Goal: Task Accomplishment & Management: Manage account settings

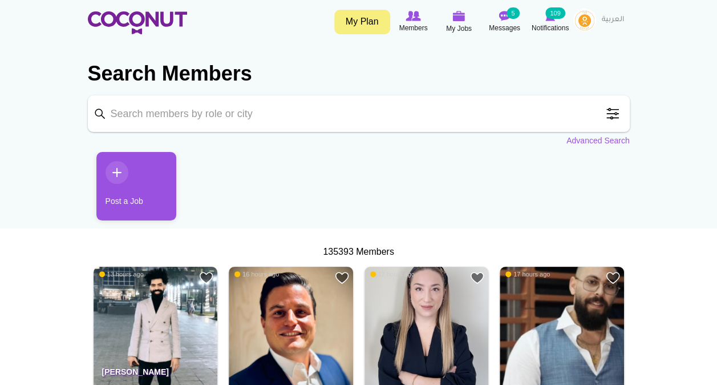
click at [611, 113] on span at bounding box center [612, 113] width 23 height 23
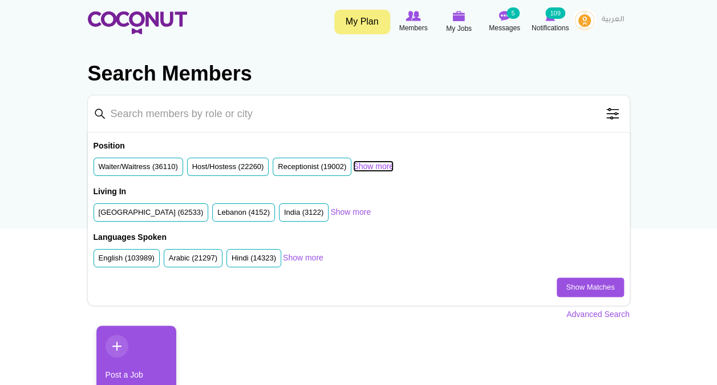
click at [371, 162] on link "Show more" at bounding box center [373, 165] width 41 height 11
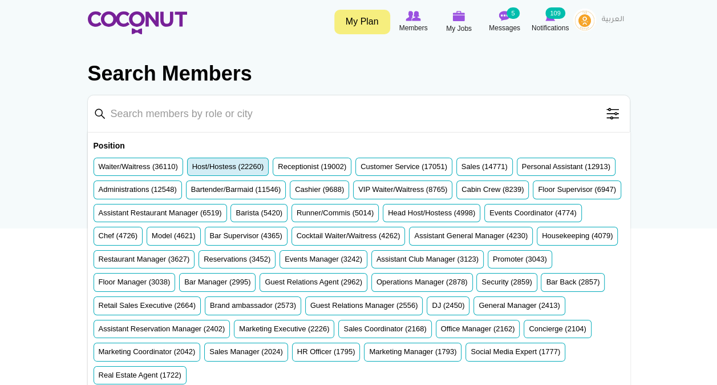
click at [245, 166] on label "Host/Hostess (22260)" at bounding box center [228, 167] width 72 height 11
click at [192, 169] on input "Host/Hostess (22260)" at bounding box center [192, 169] width 0 height 0
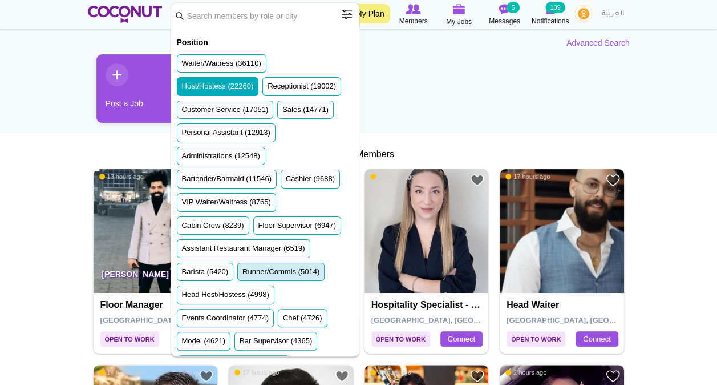
scroll to position [95, 0]
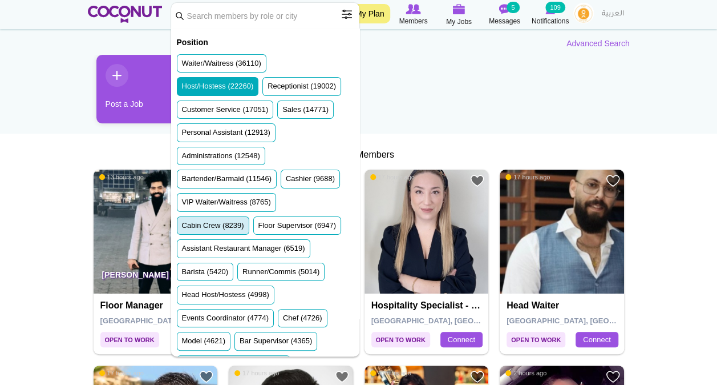
click at [230, 220] on label "Cabin Crew (8239)" at bounding box center [213, 225] width 62 height 11
click at [182, 228] on input "Cabin Crew (8239)" at bounding box center [182, 228] width 0 height 0
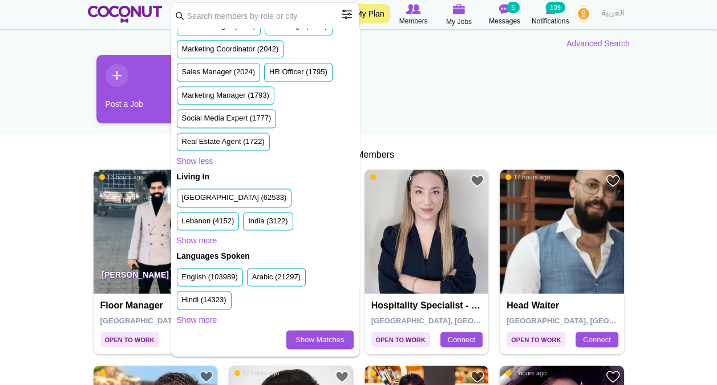
scroll to position [763, 0]
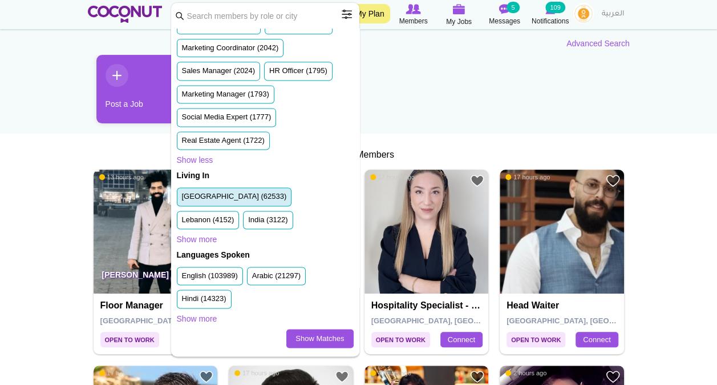
click at [212, 195] on label "United Arab Emirates (62533)" at bounding box center [234, 196] width 105 height 11
click at [182, 199] on input "United Arab Emirates (62533)" at bounding box center [182, 199] width 0 height 0
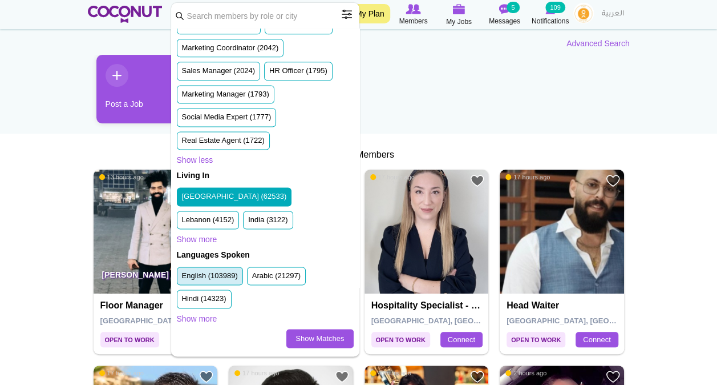
click at [219, 276] on label "English (103989)" at bounding box center [210, 275] width 56 height 11
click at [182, 278] on input "English (103989)" at bounding box center [182, 278] width 0 height 0
click at [289, 272] on label "Arabic (21297)" at bounding box center [276, 275] width 49 height 11
click at [252, 278] on input "Arabic (21297)" at bounding box center [252, 278] width 0 height 0
click at [317, 329] on link "Show Matches" at bounding box center [319, 338] width 67 height 19
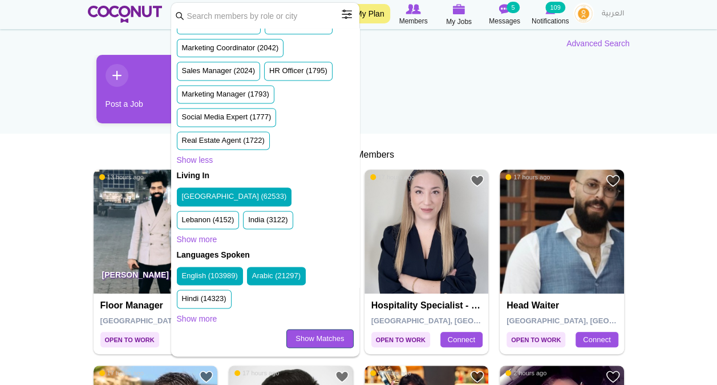
click at [320, 338] on link "Show Matches" at bounding box center [319, 338] width 67 height 19
click at [466, 88] on ul "Post a Job" at bounding box center [359, 93] width 542 height 77
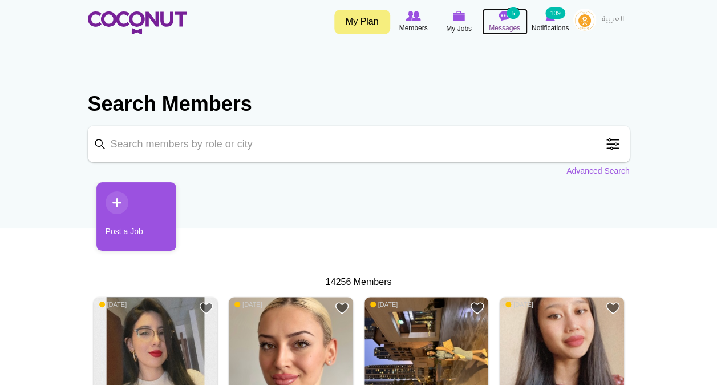
click at [508, 19] on img at bounding box center [504, 16] width 11 height 10
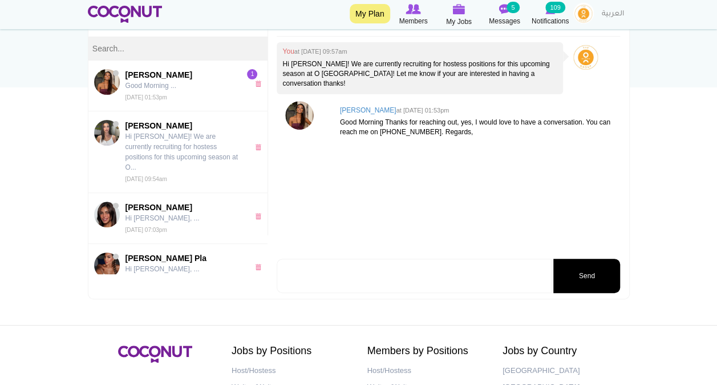
scroll to position [144, 0]
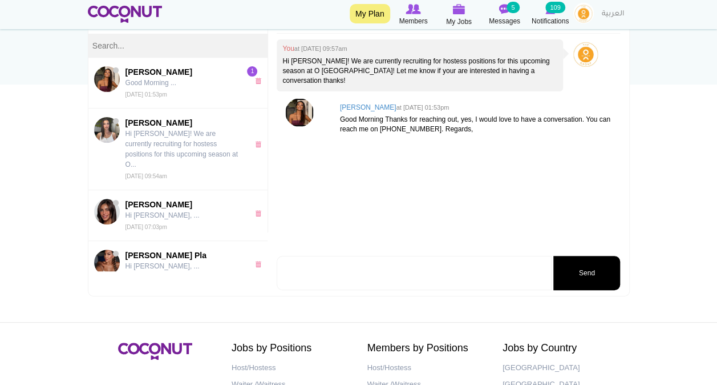
click at [301, 100] on img at bounding box center [299, 112] width 29 height 29
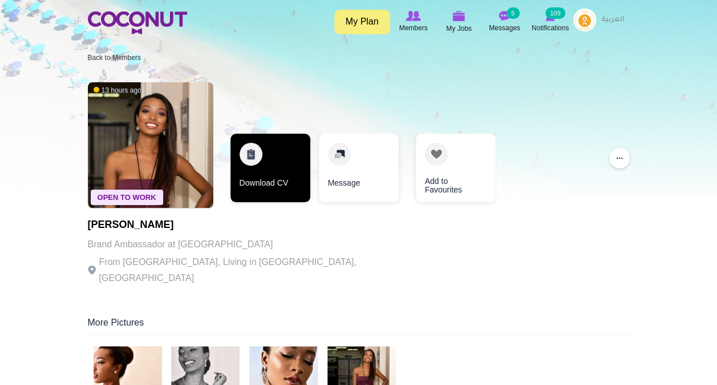
click at [257, 164] on link "Download CV" at bounding box center [271, 168] width 80 height 68
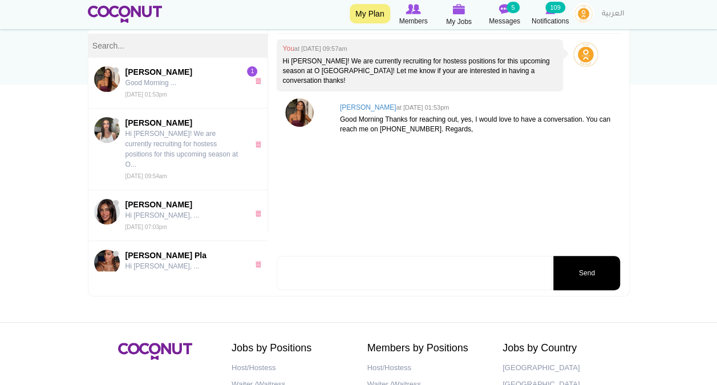
click at [343, 276] on textarea at bounding box center [414, 273] width 275 height 34
type textarea "Hi Alexandra, thank you, we will reach out to you on Monday, talk soon and have…"
click at [592, 268] on button "Send" at bounding box center [587, 273] width 67 height 34
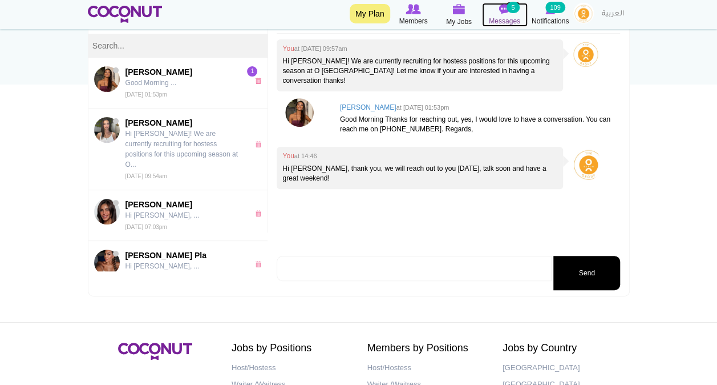
click at [502, 22] on span "Messages" at bounding box center [504, 20] width 31 height 11
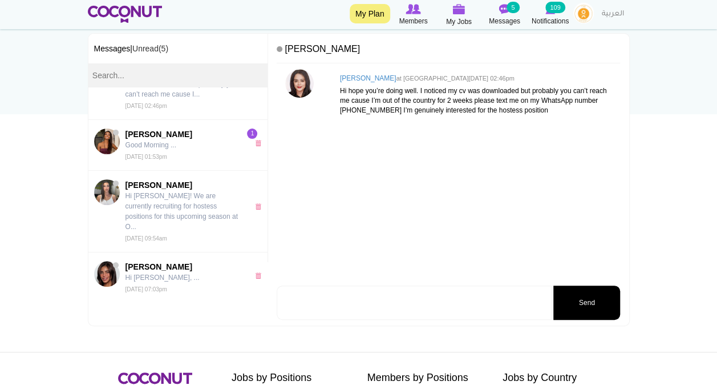
scroll to position [118, 0]
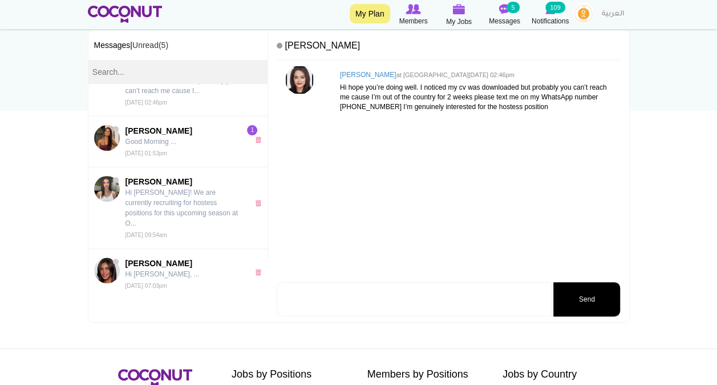
click at [303, 80] on img at bounding box center [299, 80] width 29 height 29
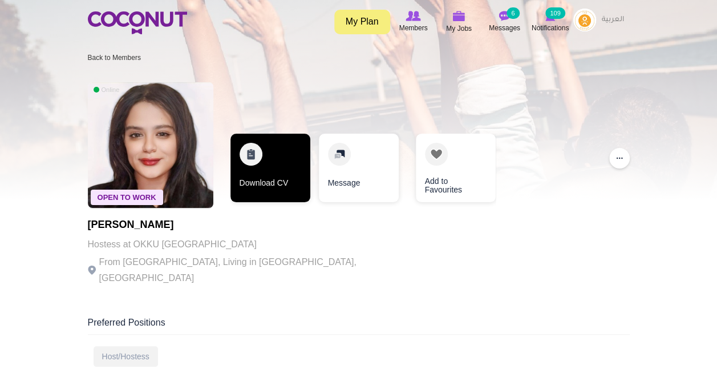
click at [271, 168] on link "Download CV" at bounding box center [271, 168] width 80 height 68
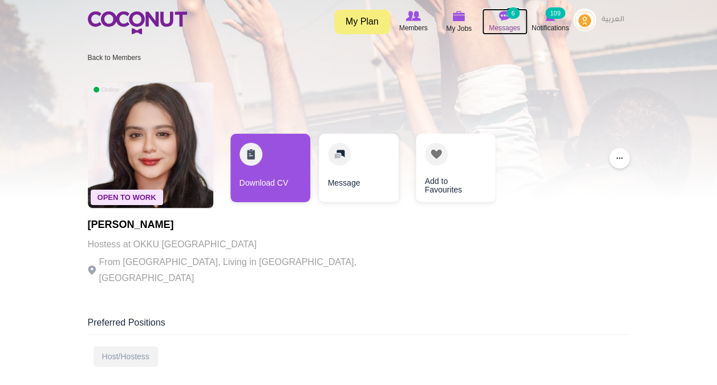
click at [496, 24] on span "Messages" at bounding box center [504, 27] width 31 height 11
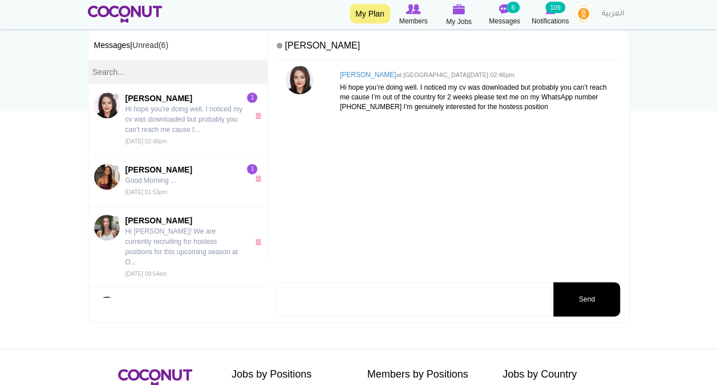
scroll to position [123, 0]
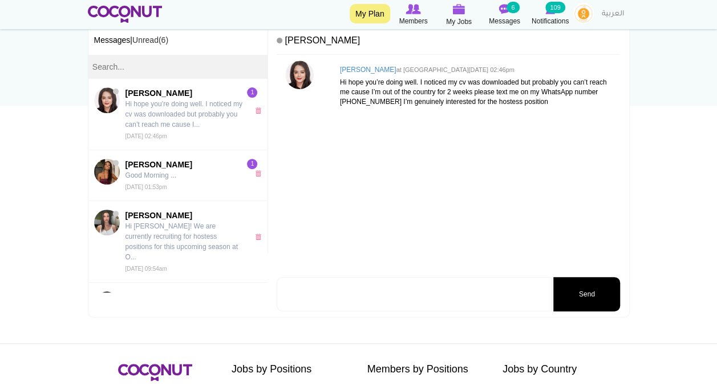
click at [444, 301] on textarea at bounding box center [414, 294] width 275 height 34
type textarea "Hi Fatm, thank you for the reply, noted, will message you on Monday, talk soon!"
click at [597, 289] on button "Send" at bounding box center [587, 294] width 67 height 34
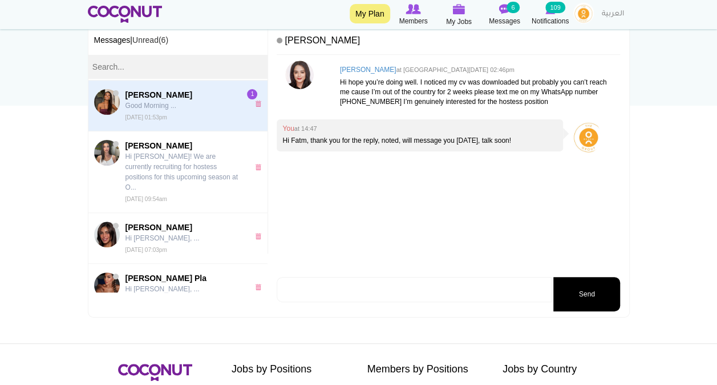
scroll to position [71, 0]
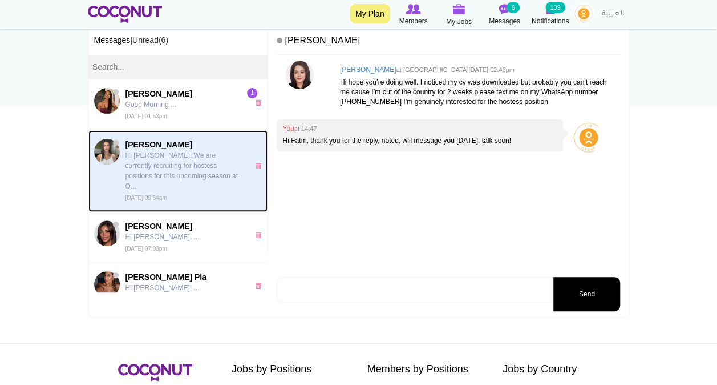
click at [156, 164] on p "Hi Kardelen! We are currently recruiting for hostess positions for this upcomin…" at bounding box center [185, 170] width 118 height 41
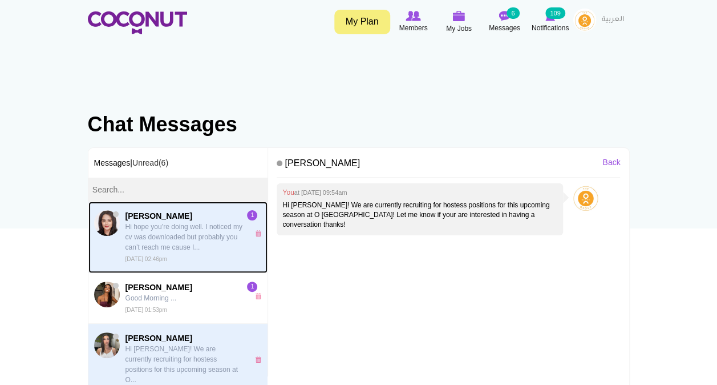
click at [188, 225] on p "Hi hope you’re doing well. I noticed my cv was downloaded but probably you can’…" at bounding box center [185, 236] width 118 height 31
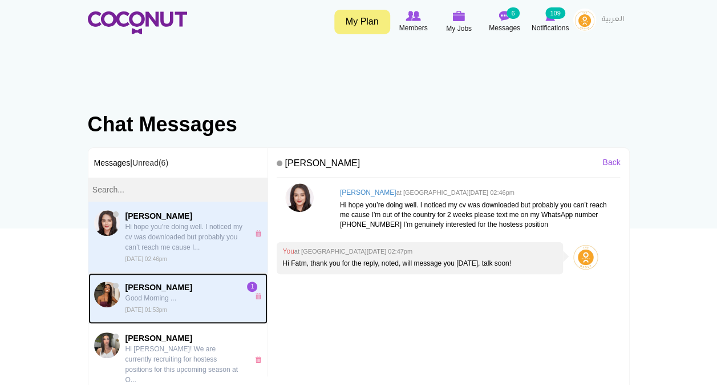
click at [156, 301] on p "Good Morning ..." at bounding box center [185, 298] width 118 height 10
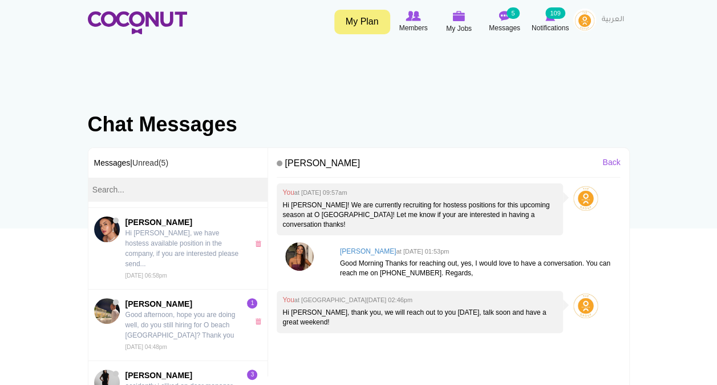
scroll to position [300, 0]
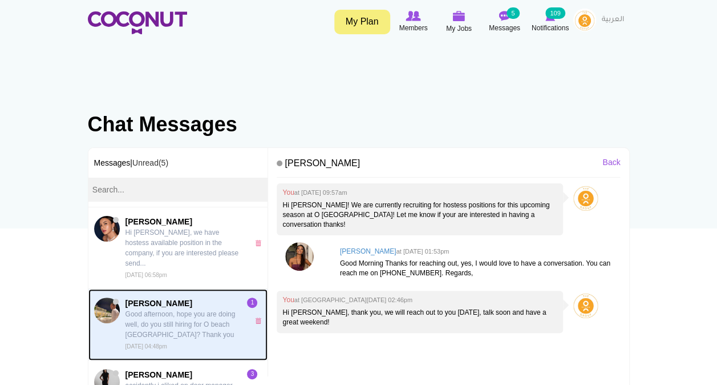
click at [165, 309] on p "Good afternoon, hope you are doing well, do you still hiring for O beach Dubai?…" at bounding box center [185, 324] width 118 height 31
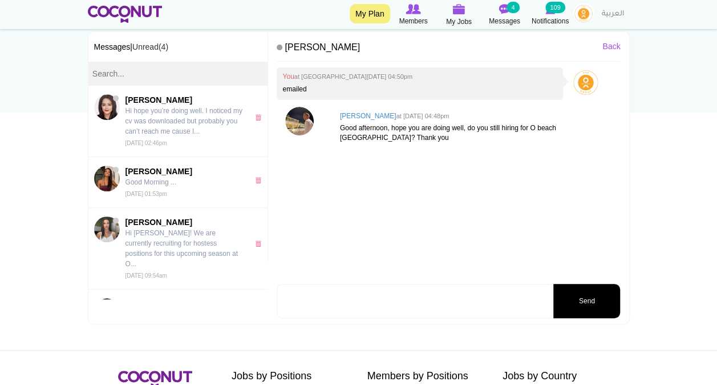
scroll to position [116, 0]
click at [378, 304] on textarea at bounding box center [414, 300] width 275 height 34
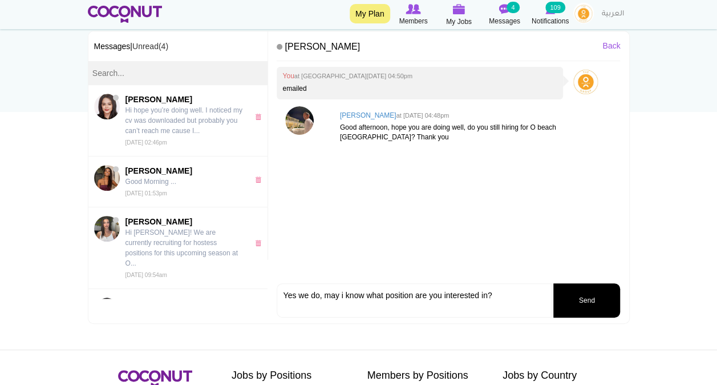
type textarea "Yes we do, may i know what position are you interested in?"
click at [596, 285] on button "Send" at bounding box center [587, 300] width 67 height 34
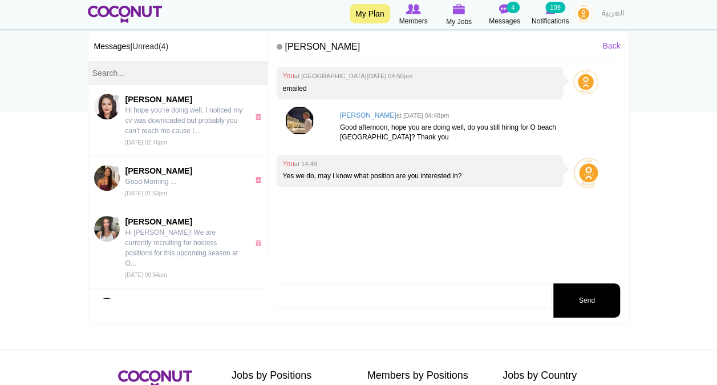
click at [306, 115] on img at bounding box center [299, 120] width 29 height 29
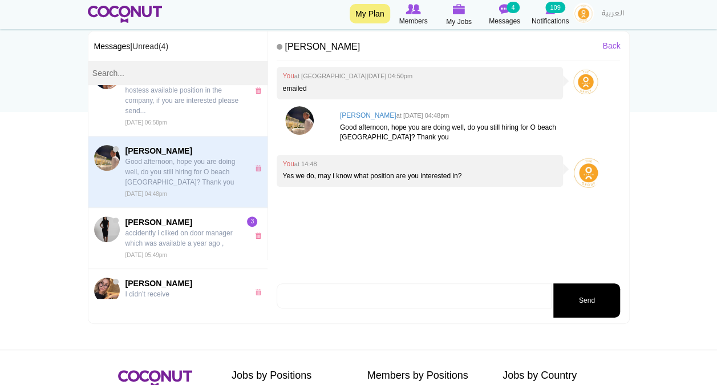
scroll to position [342, 0]
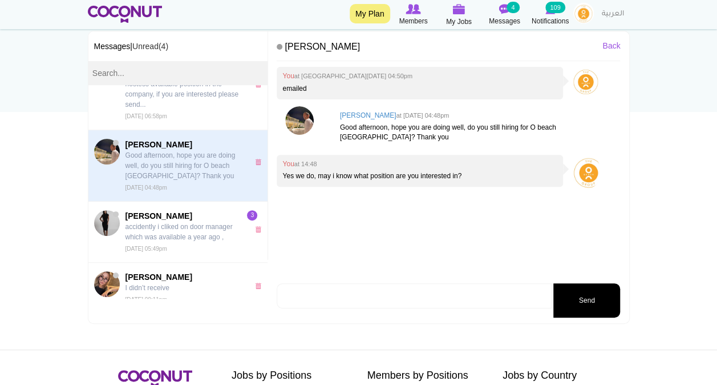
click at [334, 296] on textarea at bounding box center [414, 295] width 275 height 25
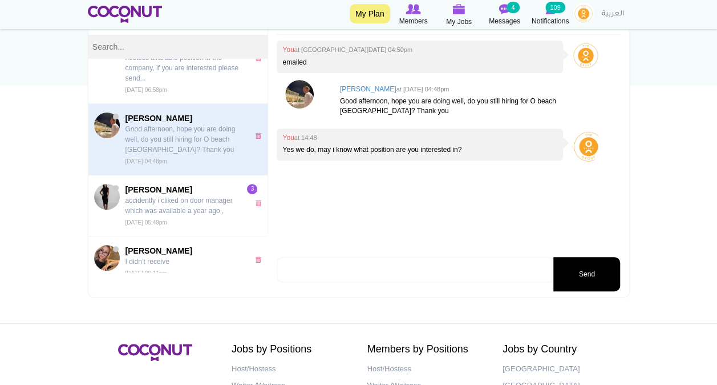
scroll to position [144, 0]
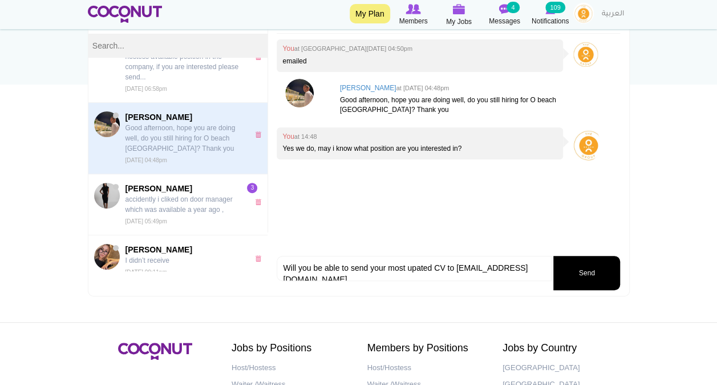
type textarea "Will you be able to send your most upated CV to hrm@obeachdubai.com?"
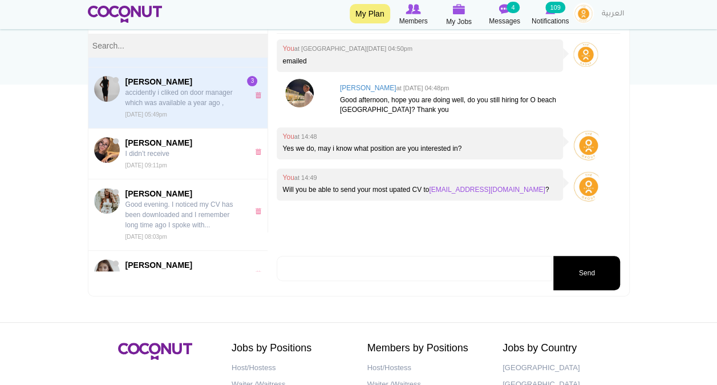
scroll to position [449, 0]
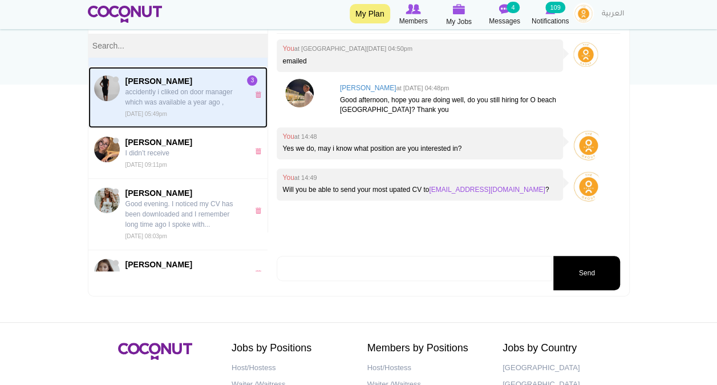
click at [154, 87] on p "accidently i cliked on door manager which was available a year ago ," at bounding box center [185, 97] width 118 height 21
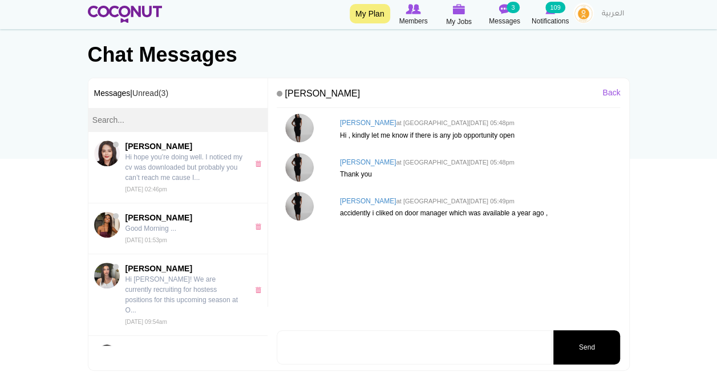
scroll to position [71, 0]
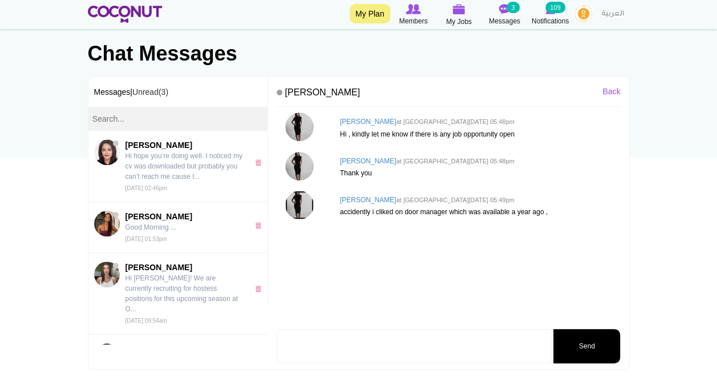
click at [302, 196] on img at bounding box center [299, 205] width 29 height 29
click at [345, 352] on textarea at bounding box center [414, 346] width 275 height 34
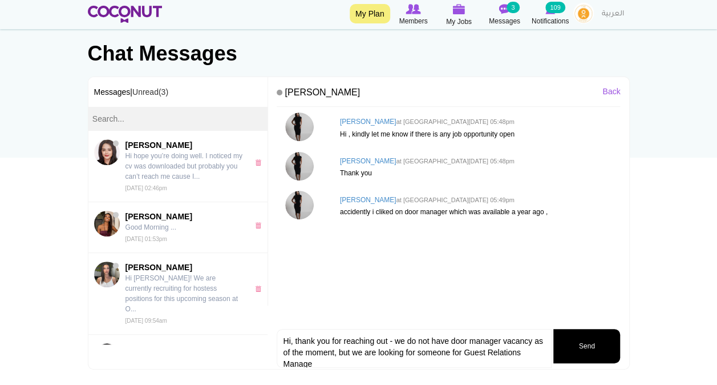
scroll to position [0, 0]
type textarea "Hi, thank you for reaching out - we do not have door manager vacancy as of the …"
click at [578, 335] on button "Send" at bounding box center [587, 346] width 67 height 34
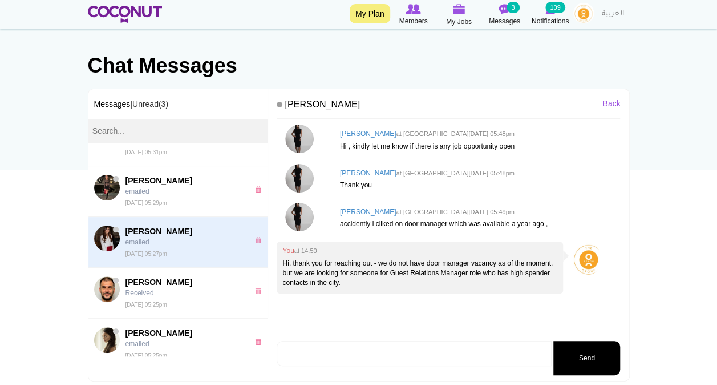
scroll to position [77, 0]
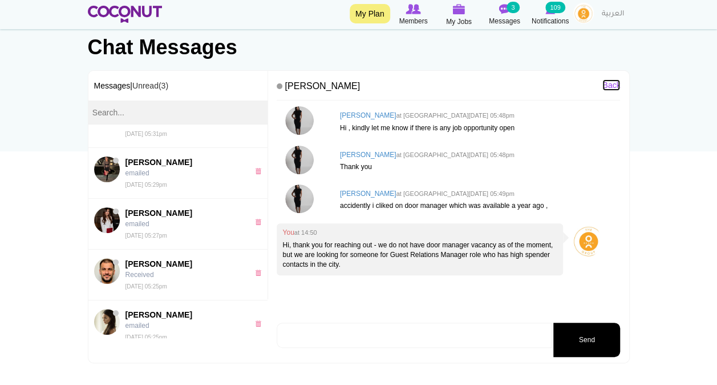
click at [618, 80] on link "Back" at bounding box center [612, 84] width 18 height 11
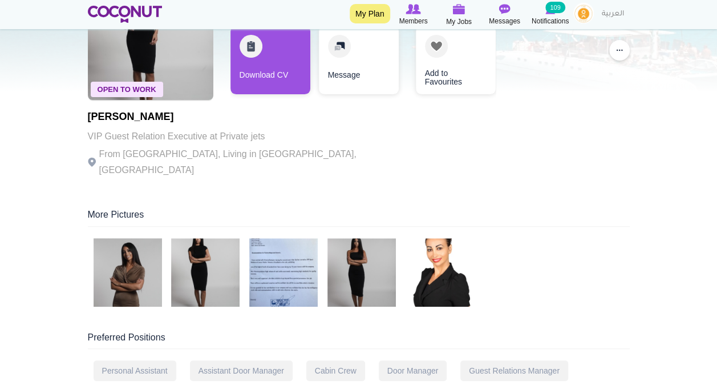
scroll to position [108, 0]
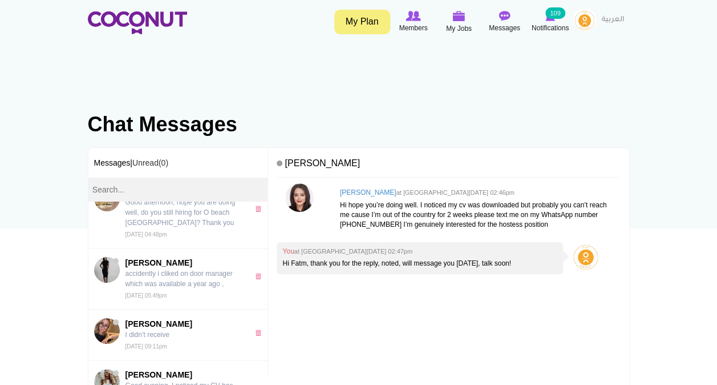
scroll to position [412, 0]
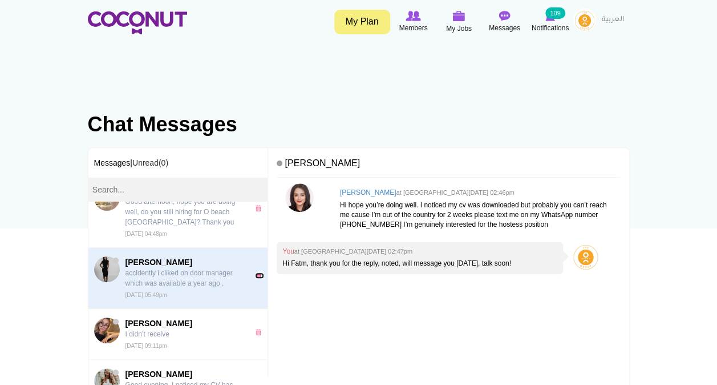
click at [255, 272] on link "x" at bounding box center [260, 275] width 10 height 6
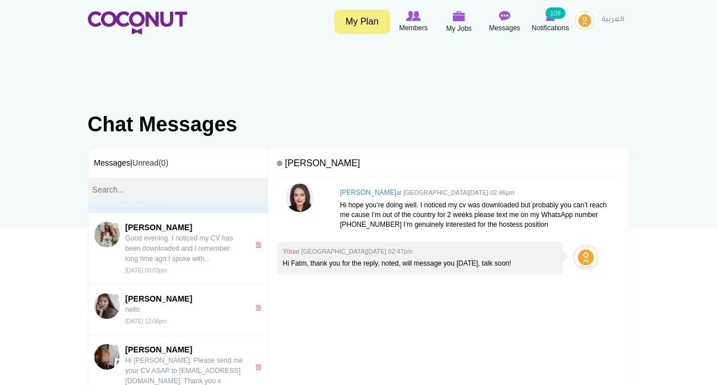
scroll to position [561, 0]
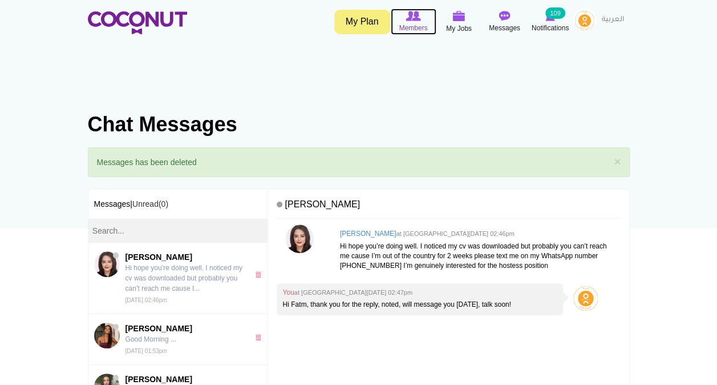
click at [406, 12] on img at bounding box center [413, 16] width 15 height 10
click at [559, 16] on small "109" at bounding box center [555, 12] width 19 height 11
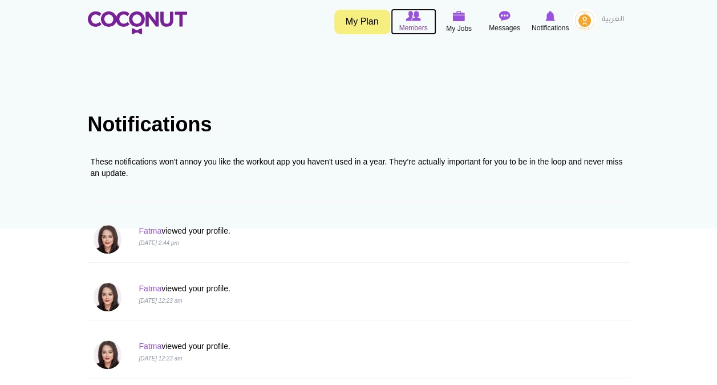
click at [415, 16] on img at bounding box center [413, 16] width 15 height 10
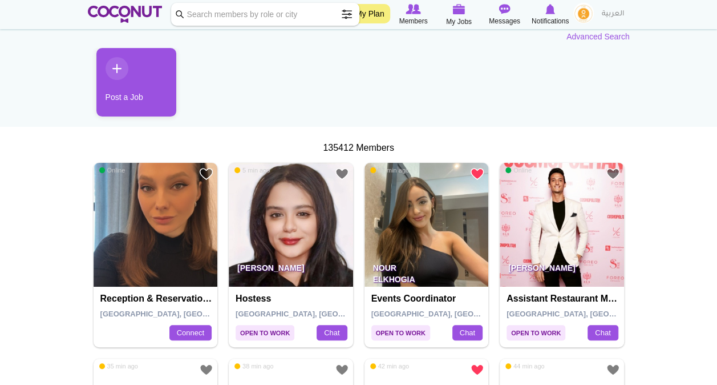
scroll to position [104, 0]
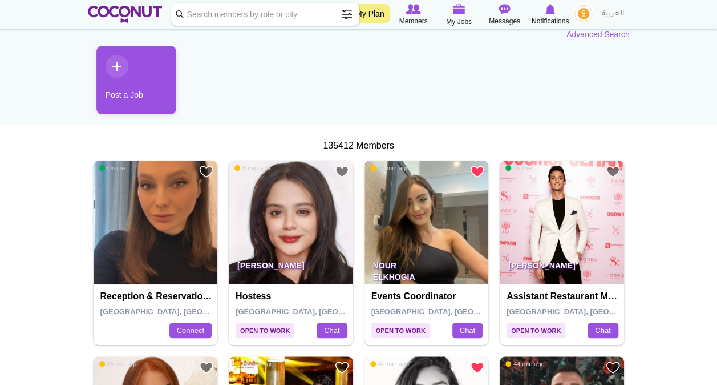
click at [402, 240] on img at bounding box center [427, 222] width 124 height 124
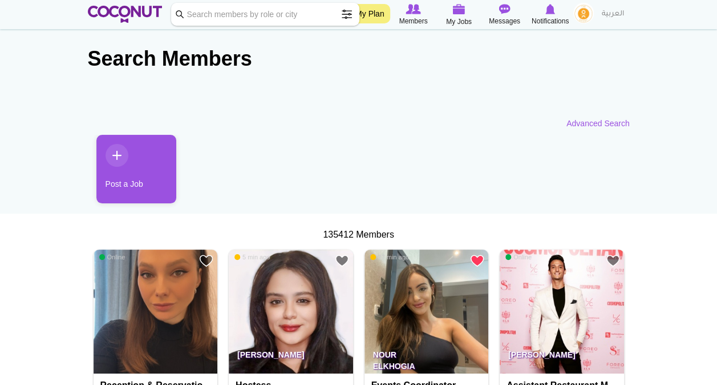
scroll to position [11, 0]
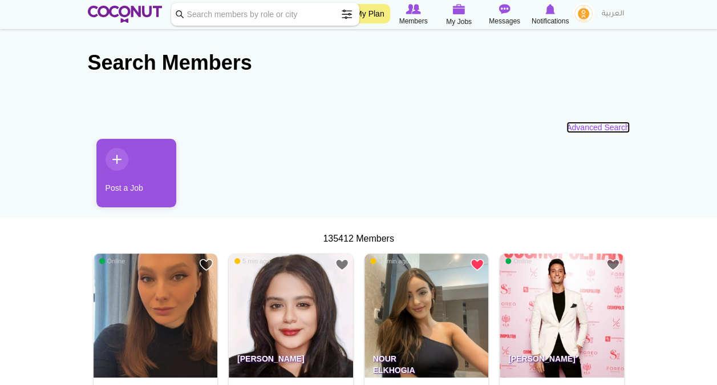
click at [612, 127] on link "Advanced Search" at bounding box center [598, 127] width 63 height 11
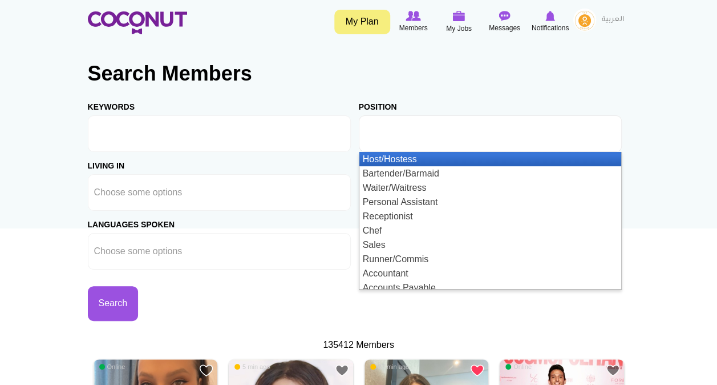
click at [382, 131] on input "text" at bounding box center [416, 133] width 103 height 10
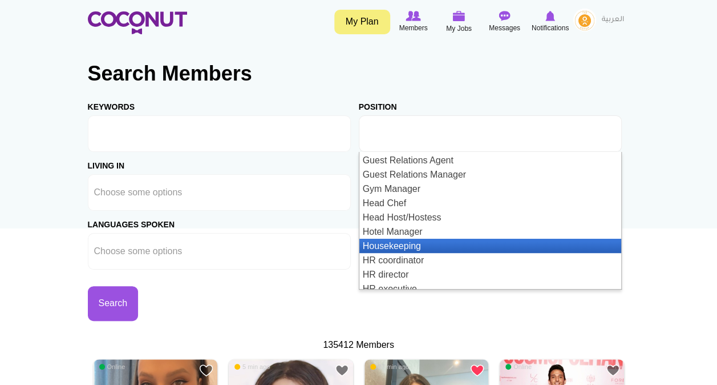
scroll to position [685, 0]
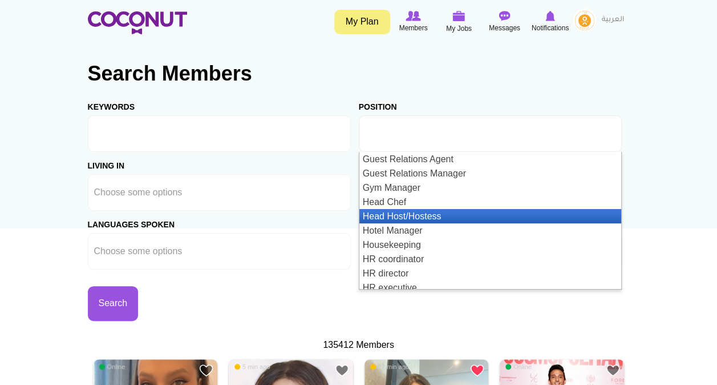
click at [496, 218] on li "Head Host/Hostess" at bounding box center [491, 216] width 262 height 14
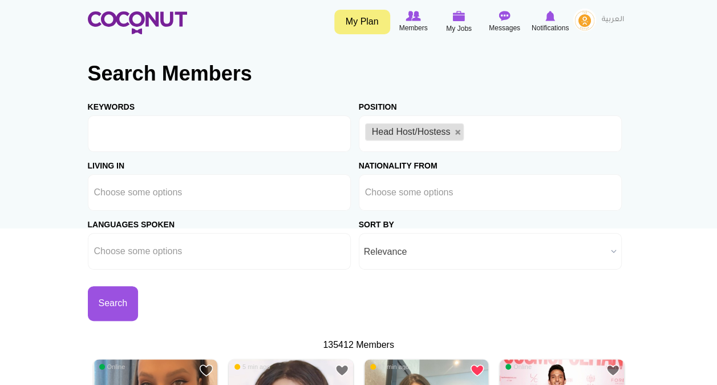
scroll to position [0, 0]
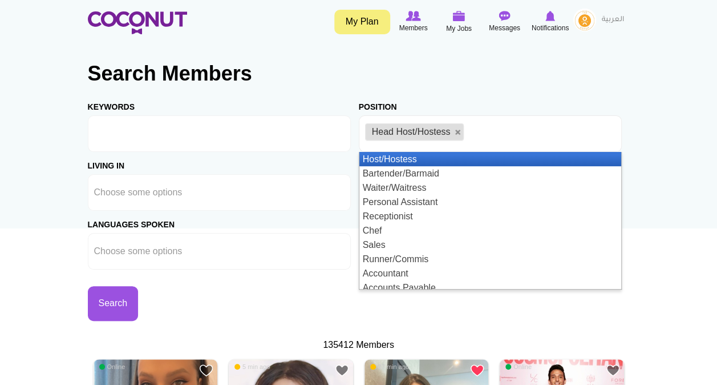
click at [467, 161] on li "Host/Hostess" at bounding box center [491, 159] width 262 height 14
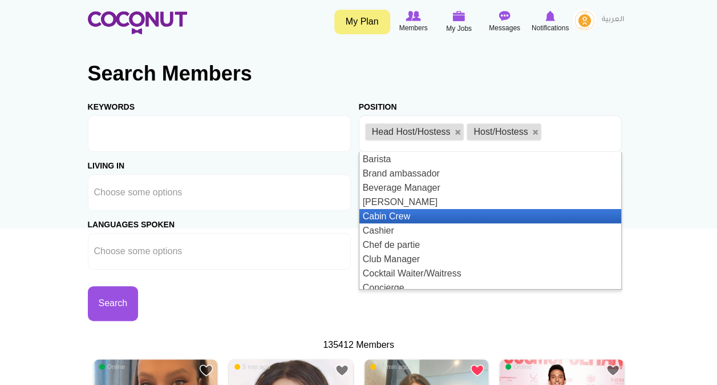
scroll to position [272, 0]
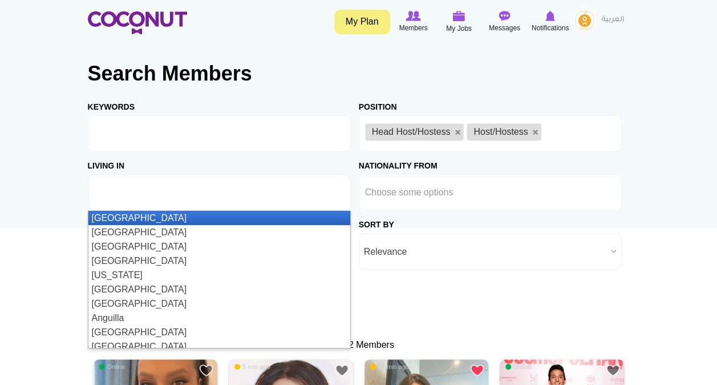
click at [275, 197] on ul at bounding box center [219, 192] width 263 height 37
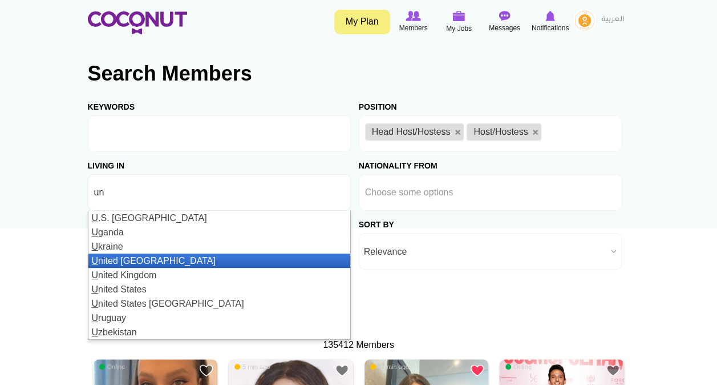
type input "uni"
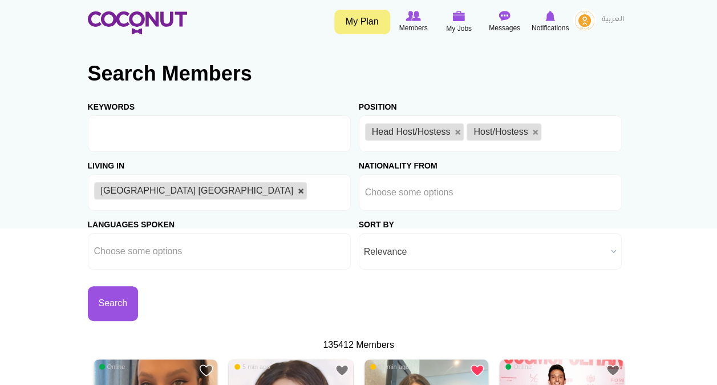
click at [298, 191] on link at bounding box center [301, 191] width 7 height 7
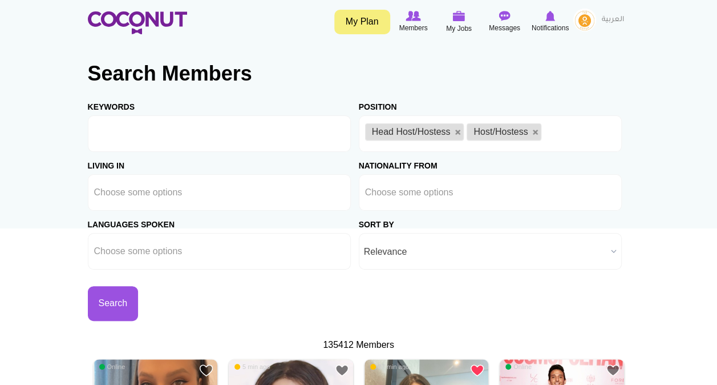
type input "Choose some optionsu"
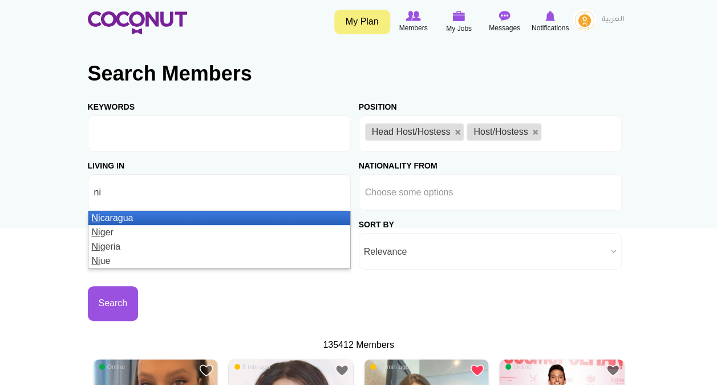
type input "n"
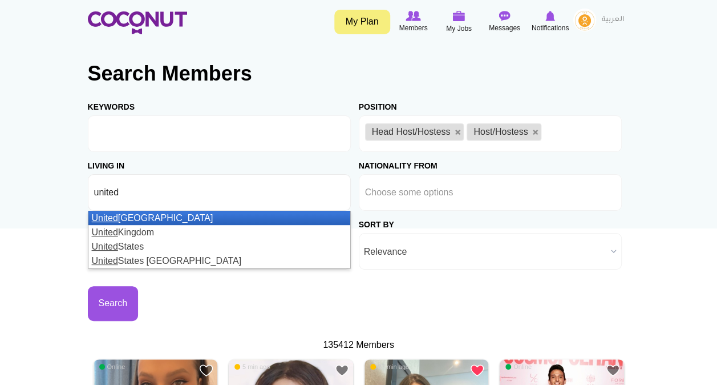
type input "united"
click at [252, 216] on li "United Arab Emirates" at bounding box center [219, 218] width 262 height 14
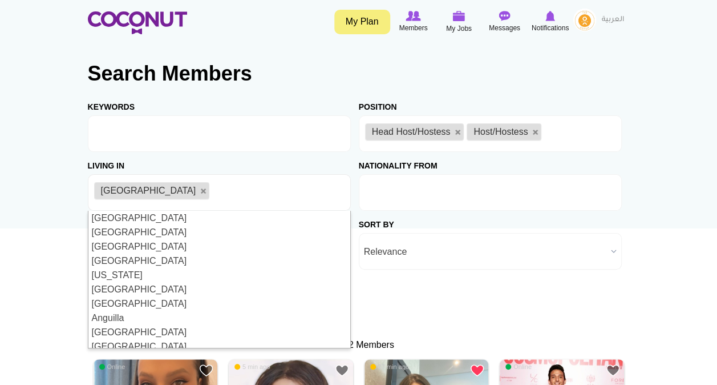
click at [415, 199] on li at bounding box center [416, 192] width 103 height 24
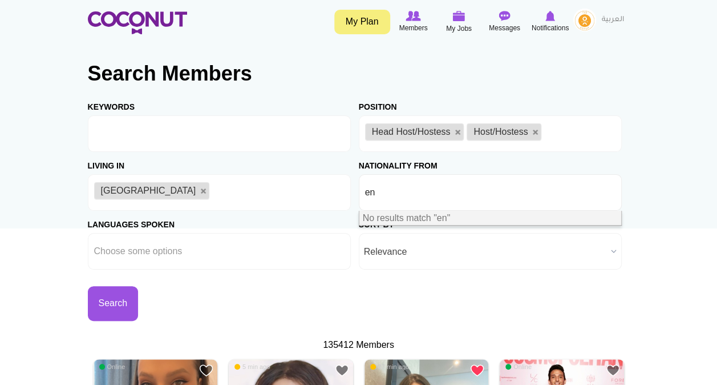
type input "e"
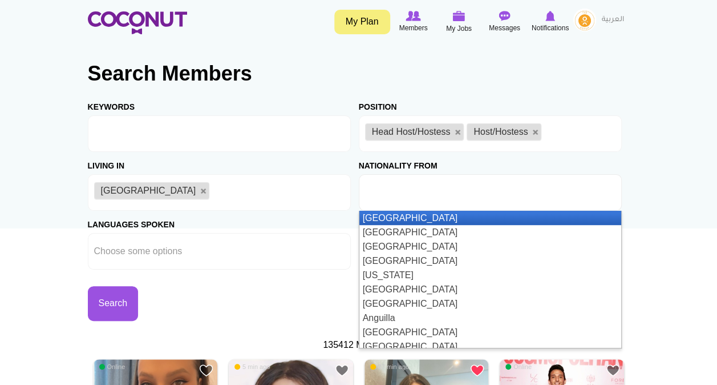
type input "g"
type input "e"
click at [264, 251] on ul at bounding box center [219, 251] width 263 height 37
type input "Choose some options"
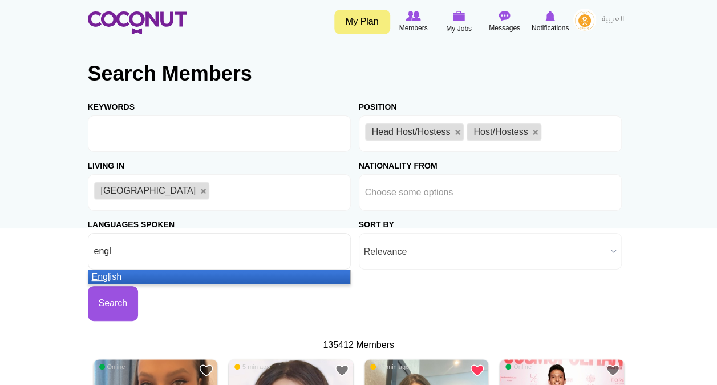
type input "engl"
click at [235, 277] on li "Engl ish" at bounding box center [219, 276] width 262 height 14
type input "arab"
click at [235, 277] on li "Arab ic" at bounding box center [219, 276] width 262 height 14
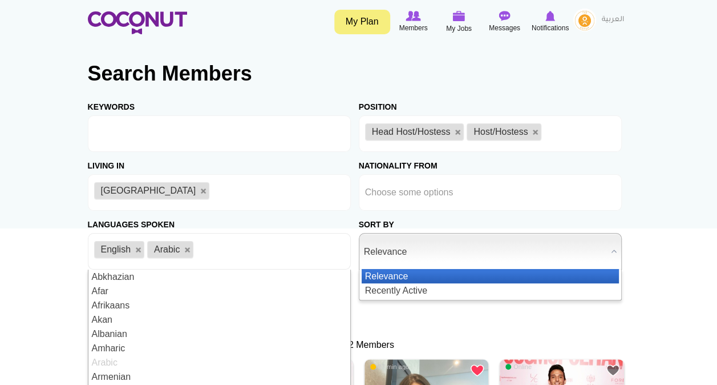
click at [402, 248] on span "Relevance" at bounding box center [485, 251] width 243 height 37
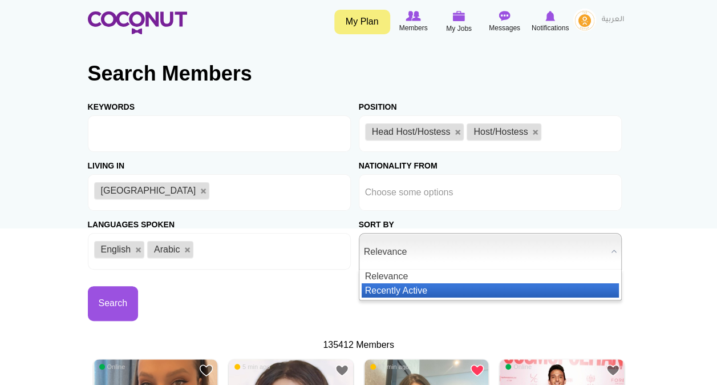
click at [400, 289] on li "Recently Active" at bounding box center [490, 290] width 257 height 14
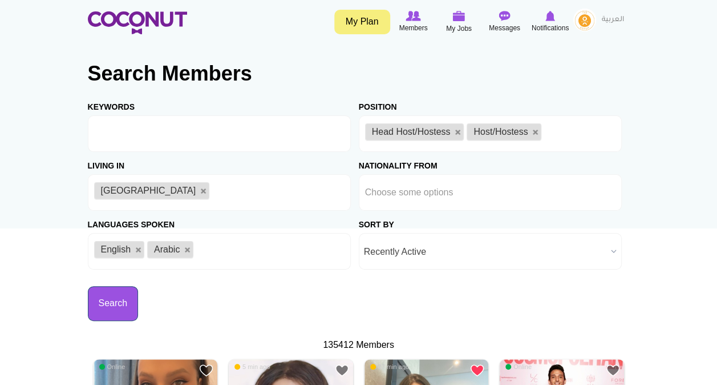
click at [111, 309] on button "Search" at bounding box center [113, 303] width 51 height 35
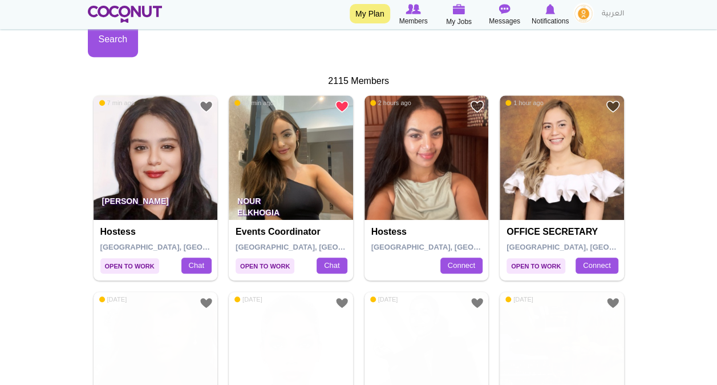
scroll to position [301, 0]
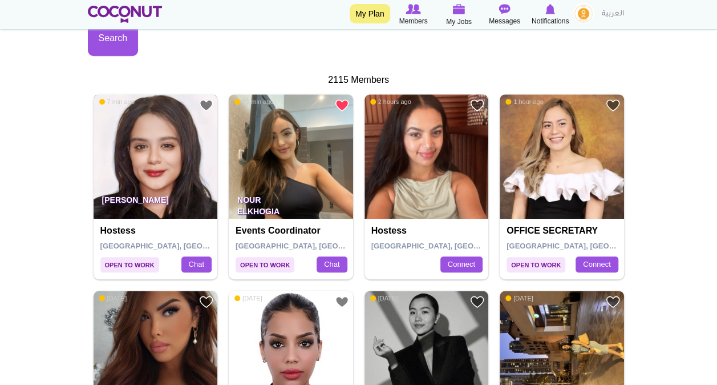
click at [213, 100] on img at bounding box center [156, 156] width 124 height 124
click at [201, 103] on link "Add to Favourites" at bounding box center [206, 105] width 14 height 14
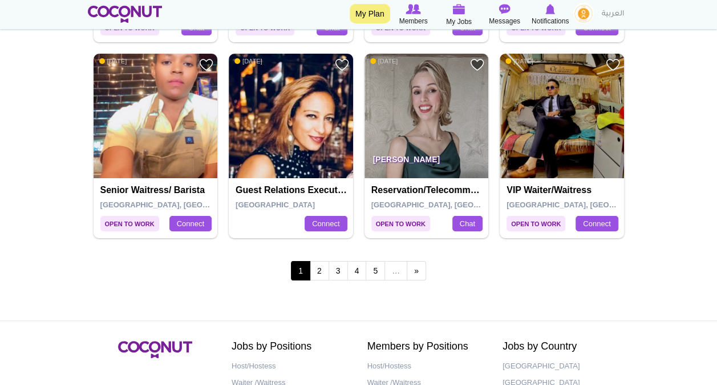
scroll to position [2106, 0]
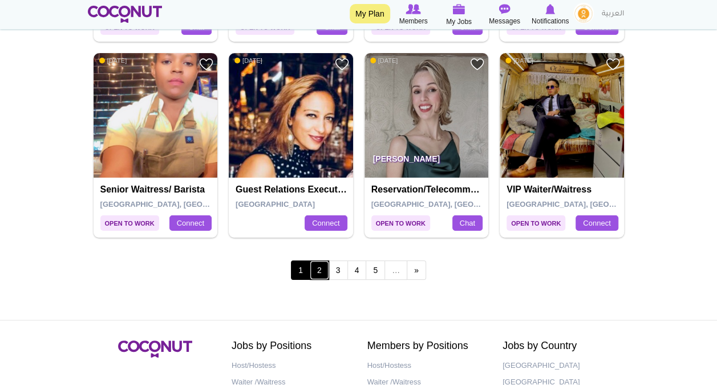
click at [325, 261] on link "2" at bounding box center [319, 269] width 19 height 19
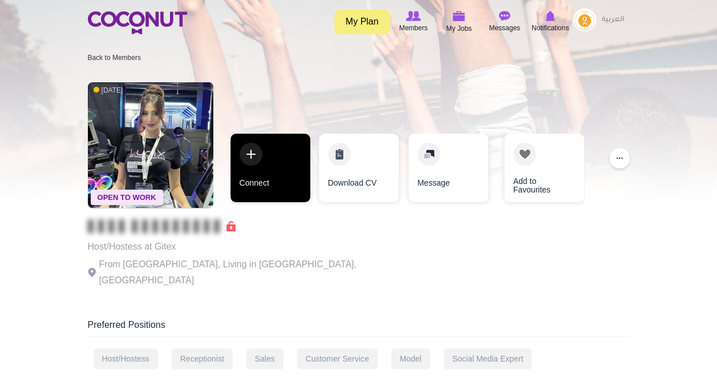
click at [261, 163] on link "Connect" at bounding box center [271, 168] width 80 height 68
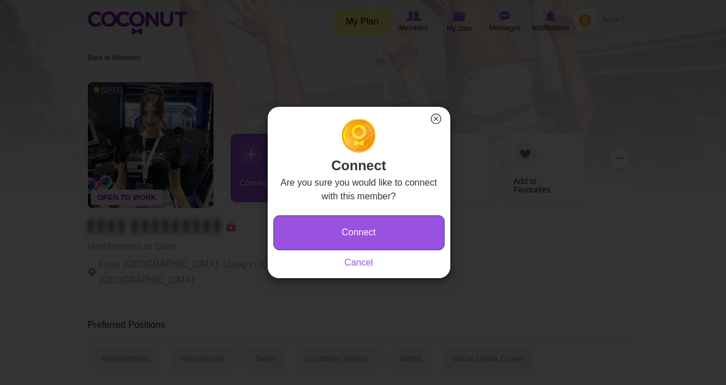
click at [359, 236] on button "Connect" at bounding box center [358, 232] width 171 height 35
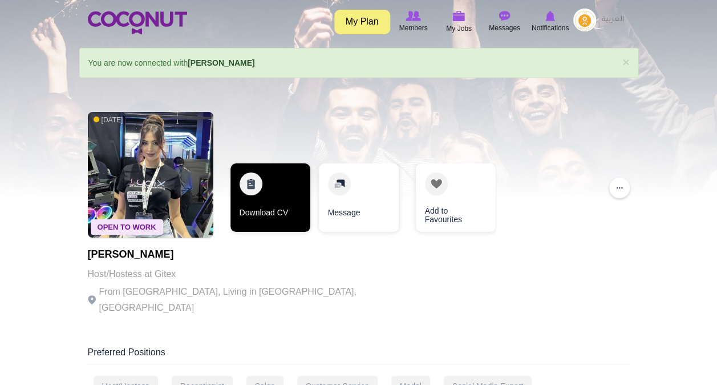
click at [258, 183] on link "Download CV" at bounding box center [271, 197] width 80 height 68
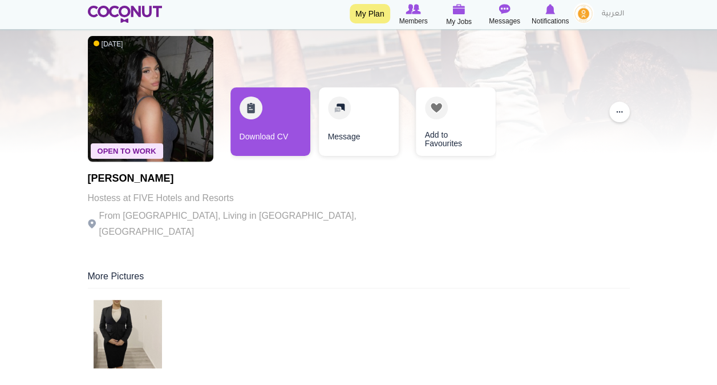
scroll to position [49, 0]
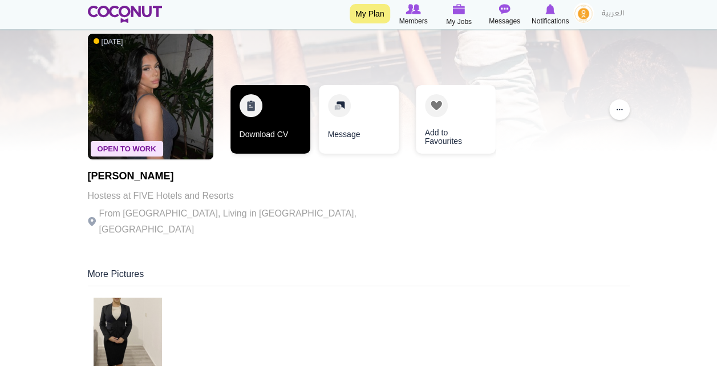
click at [242, 111] on link "Download CV" at bounding box center [271, 119] width 80 height 68
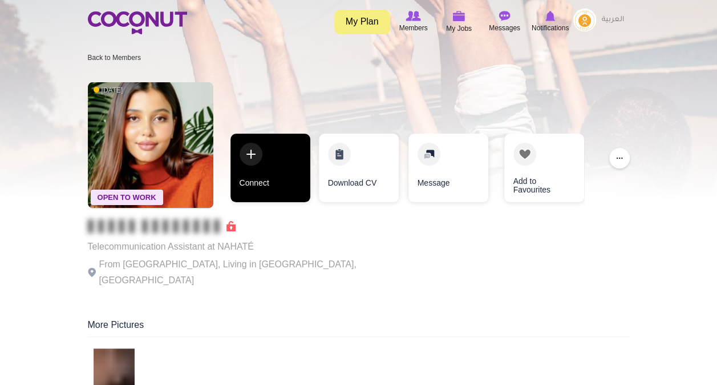
click at [267, 165] on link "Connect" at bounding box center [271, 168] width 80 height 68
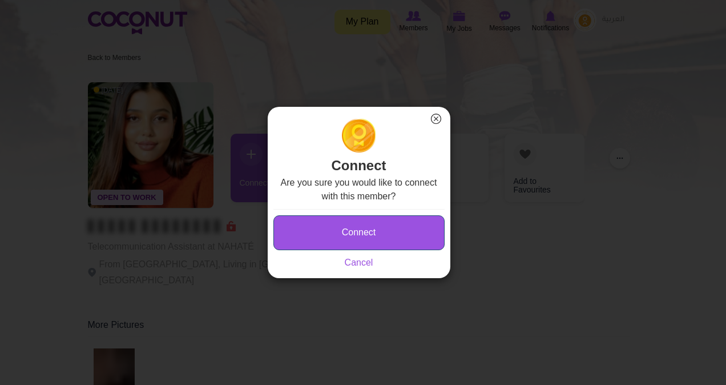
click at [344, 229] on button "Connect" at bounding box center [358, 232] width 171 height 35
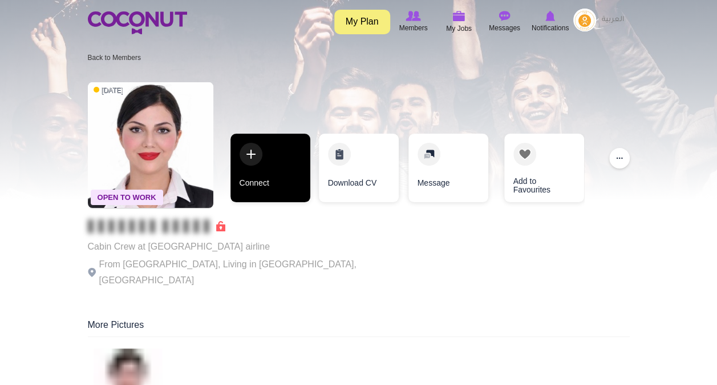
click at [263, 177] on link "Connect" at bounding box center [271, 168] width 80 height 68
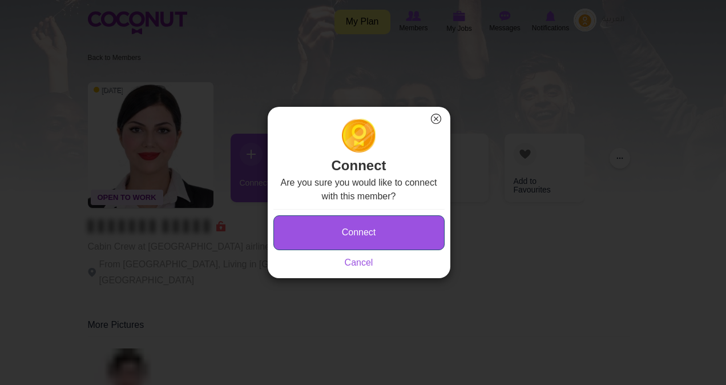
click at [331, 245] on button "Connect" at bounding box center [358, 232] width 171 height 35
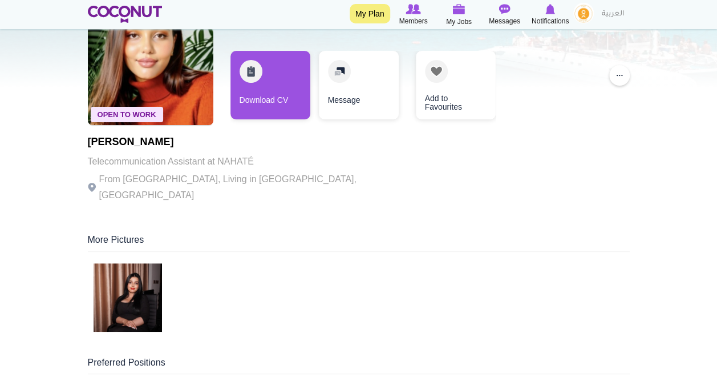
scroll to position [116, 0]
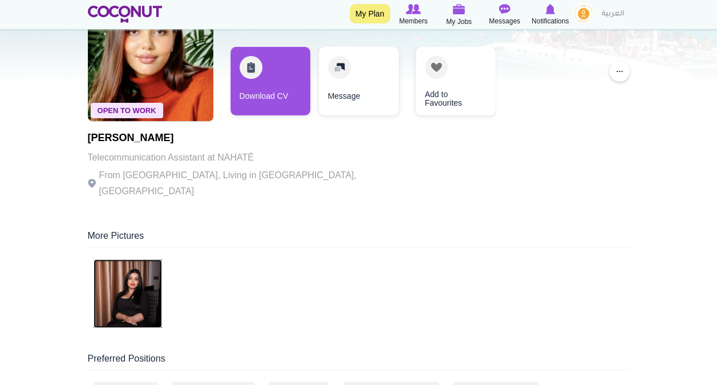
click at [128, 298] on img at bounding box center [128, 293] width 68 height 68
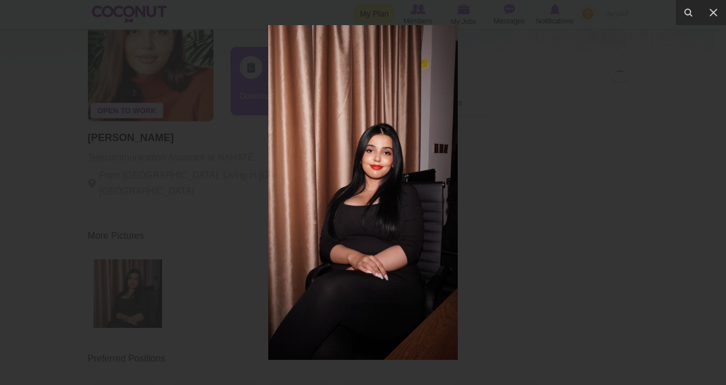
click at [508, 200] on div at bounding box center [363, 192] width 726 height 385
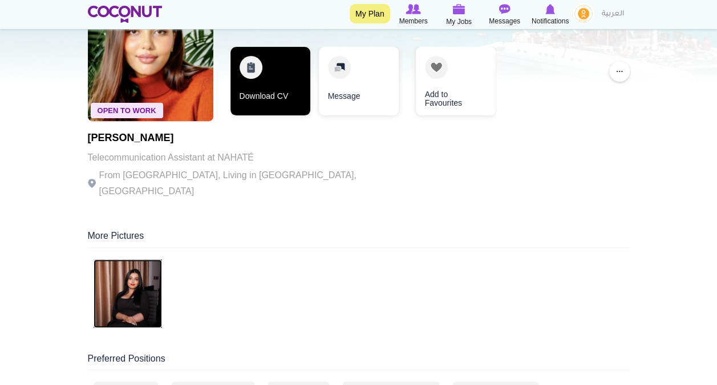
click at [260, 77] on link "Download CV" at bounding box center [271, 81] width 80 height 68
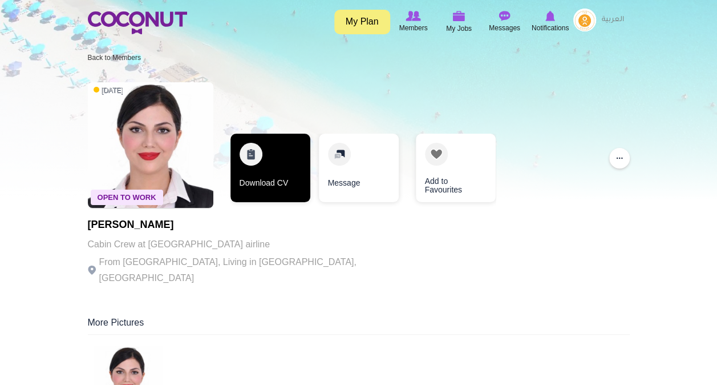
click at [274, 165] on link "Download CV" at bounding box center [271, 168] width 80 height 68
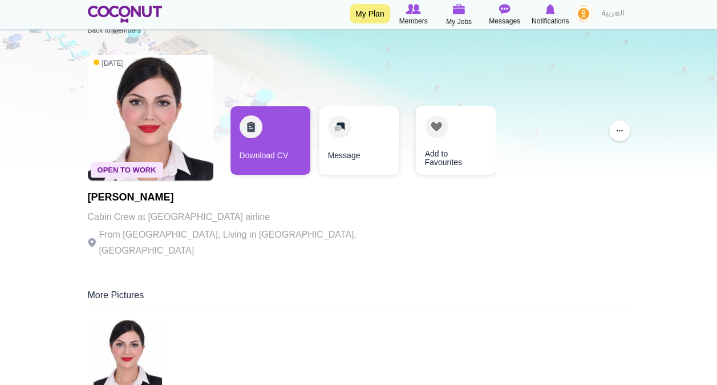
scroll to position [25, 0]
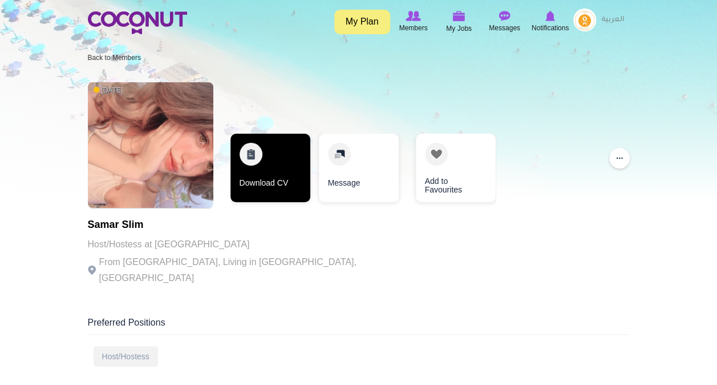
click at [277, 154] on link "Download CV" at bounding box center [271, 168] width 80 height 68
click at [272, 147] on link "Download CV" at bounding box center [271, 168] width 80 height 68
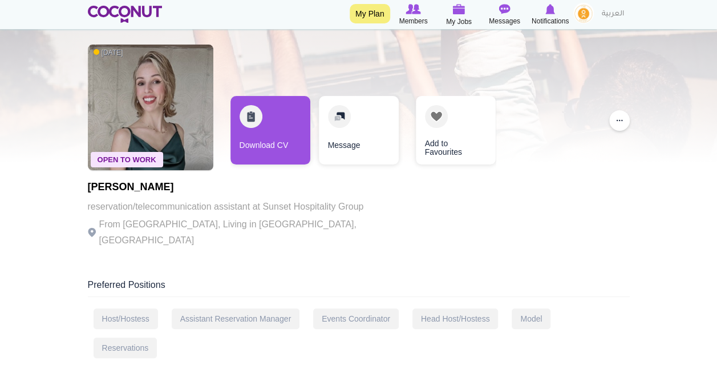
scroll to position [40, 0]
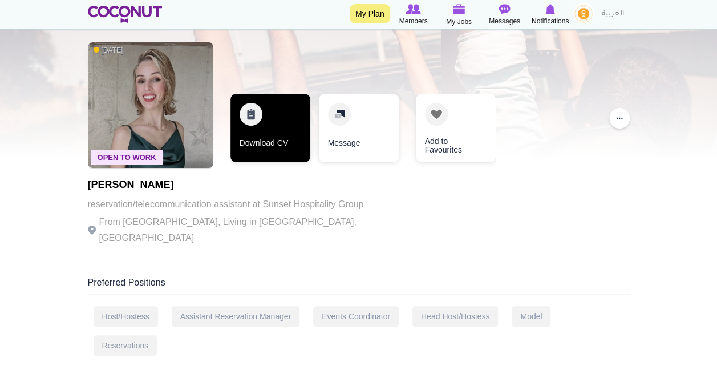
click at [276, 135] on link "Download CV" at bounding box center [271, 128] width 80 height 68
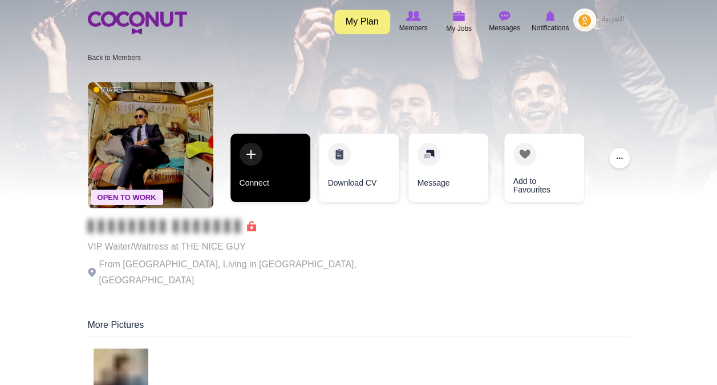
click at [284, 146] on link "Connect" at bounding box center [271, 168] width 80 height 68
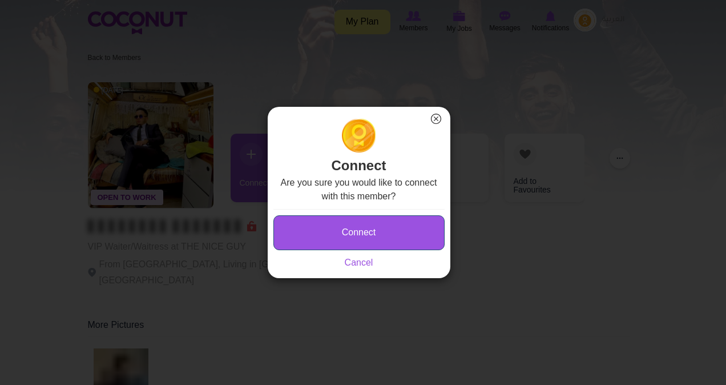
click at [352, 233] on button "Connect" at bounding box center [358, 232] width 171 height 35
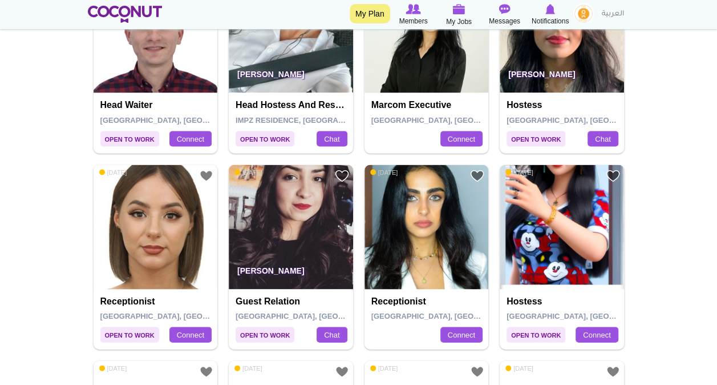
scroll to position [1019, 0]
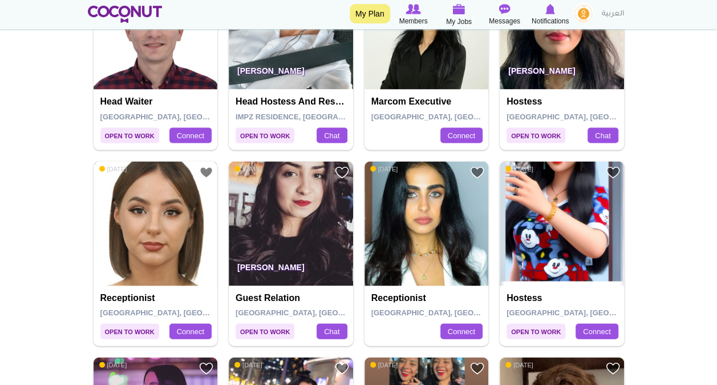
click at [135, 224] on img at bounding box center [156, 223] width 124 height 124
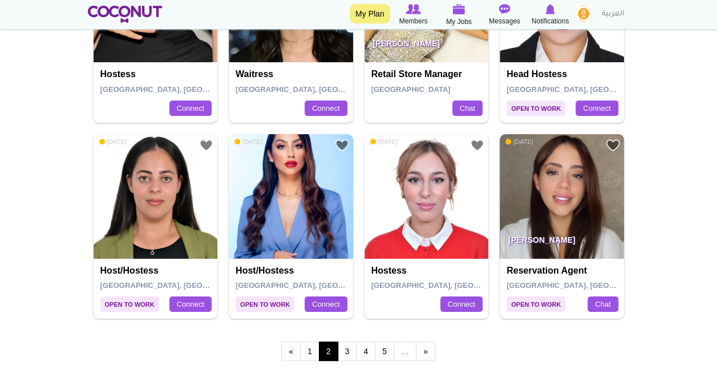
scroll to position [2026, 0]
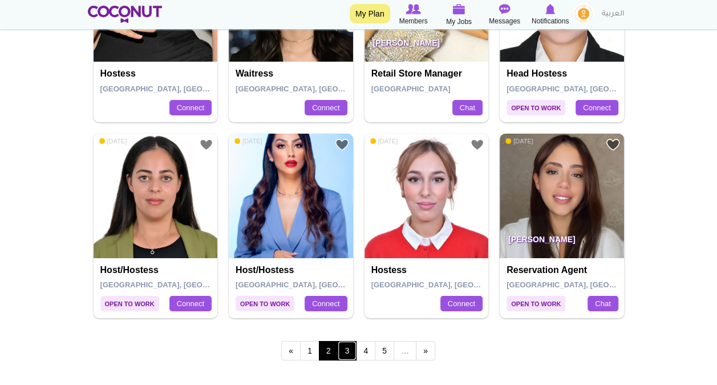
click at [348, 347] on link "3" at bounding box center [347, 350] width 19 height 19
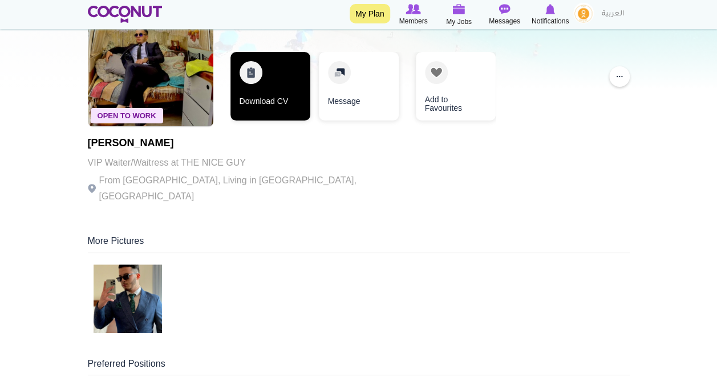
scroll to position [118, 0]
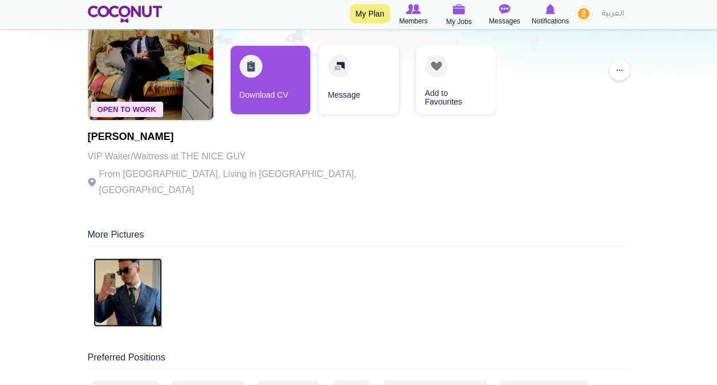
click at [137, 277] on img at bounding box center [128, 292] width 68 height 68
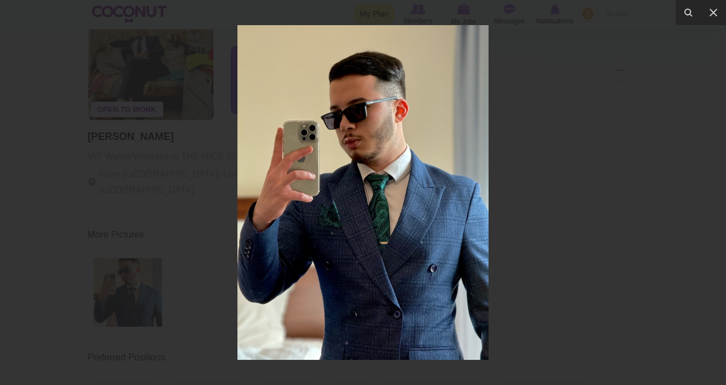
click at [532, 167] on div at bounding box center [363, 192] width 726 height 385
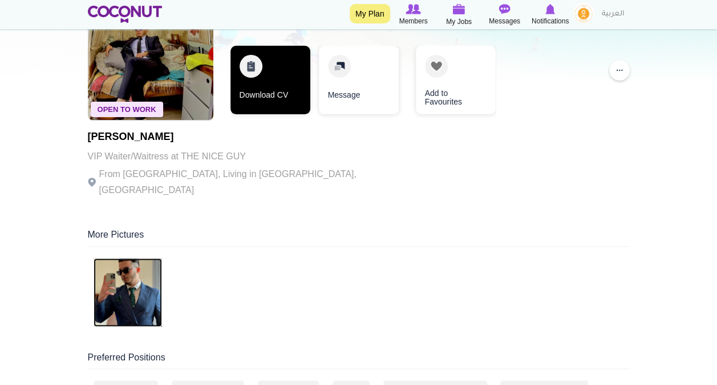
click at [292, 99] on link "Download CV" at bounding box center [271, 80] width 80 height 68
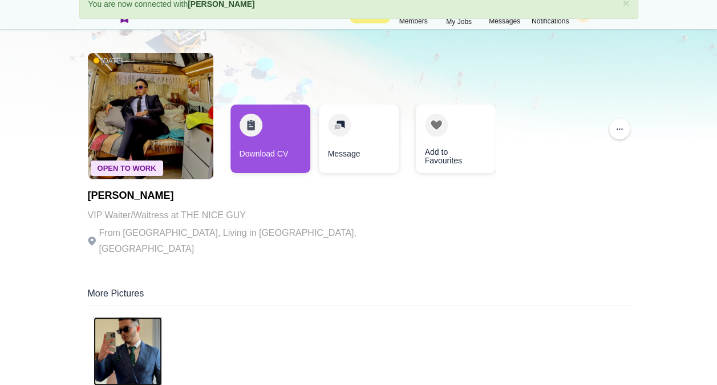
scroll to position [57, 0]
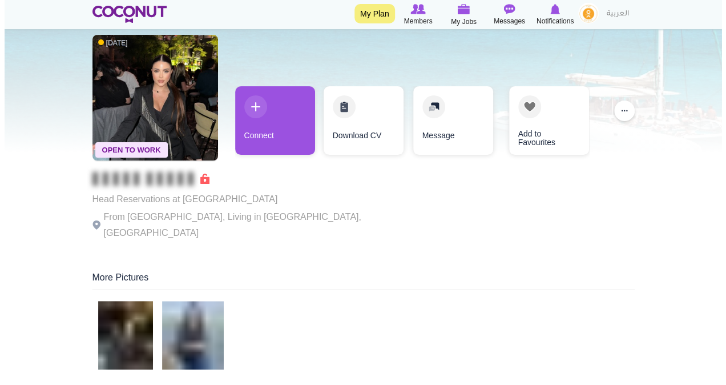
scroll to position [48, 0]
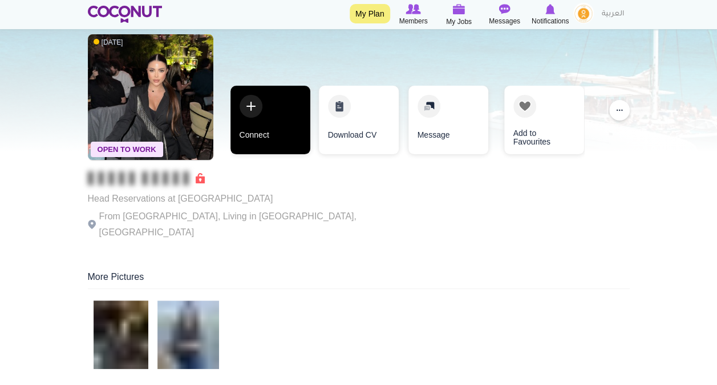
click at [275, 131] on link "Connect" at bounding box center [271, 120] width 80 height 68
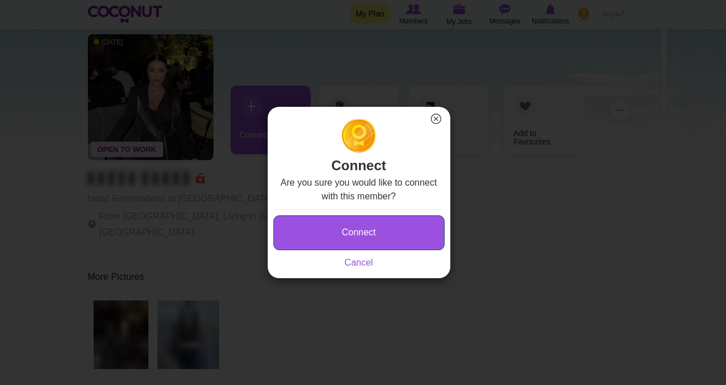
click at [364, 234] on button "Connect" at bounding box center [358, 232] width 171 height 35
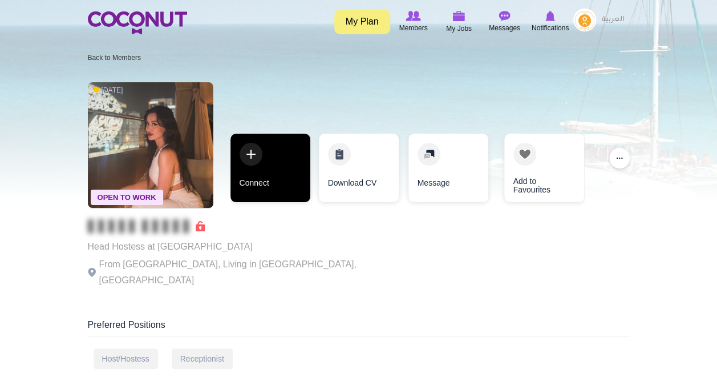
click at [259, 177] on link "Connect" at bounding box center [271, 168] width 80 height 68
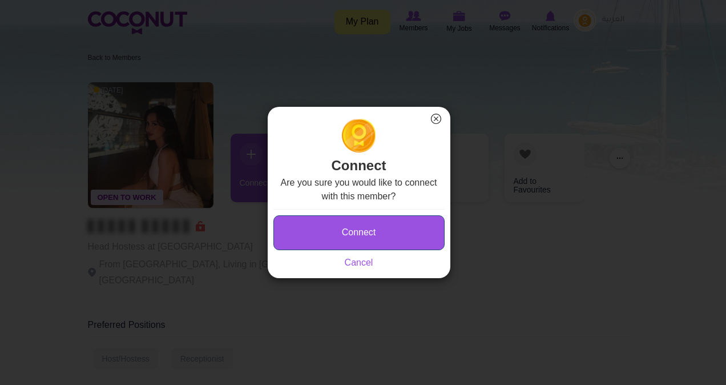
click at [330, 239] on button "Connect" at bounding box center [358, 232] width 171 height 35
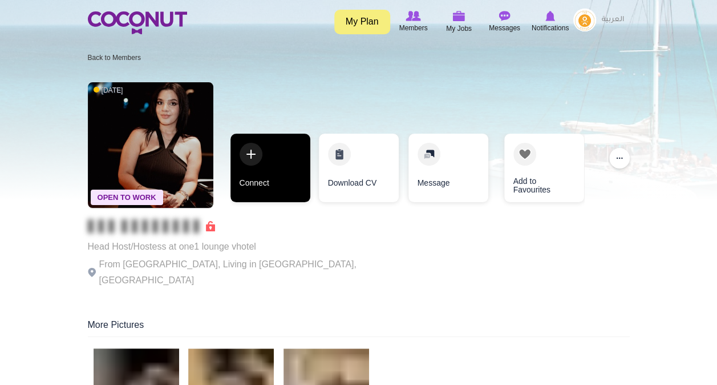
click at [282, 146] on link "Connect" at bounding box center [271, 168] width 80 height 68
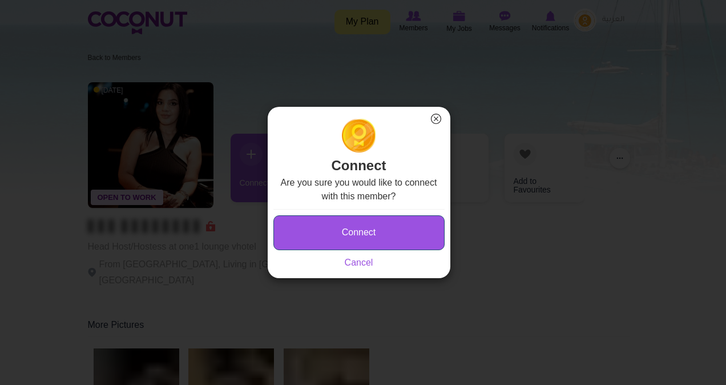
click at [345, 233] on button "Connect" at bounding box center [358, 232] width 171 height 35
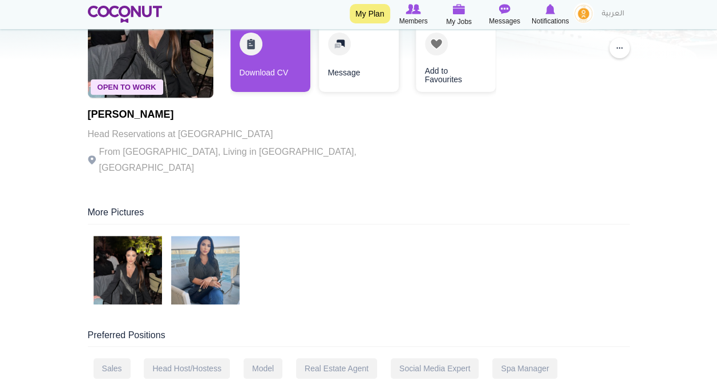
scroll to position [140, 0]
click at [132, 256] on img at bounding box center [128, 269] width 68 height 68
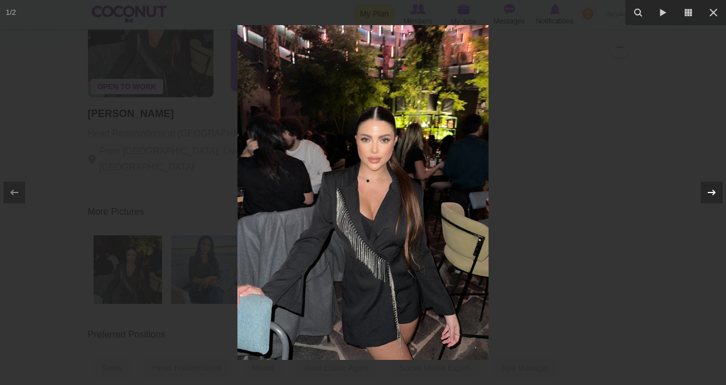
click at [714, 190] on icon at bounding box center [712, 192] width 14 height 14
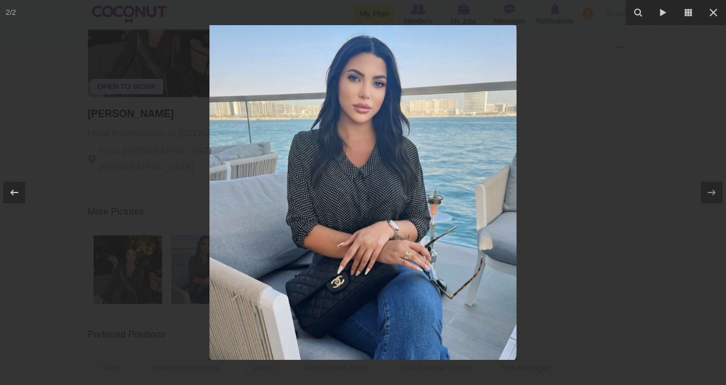
click at [625, 143] on div at bounding box center [363, 192] width 726 height 385
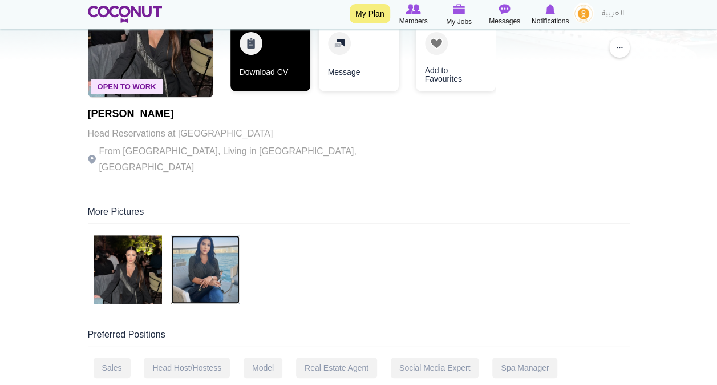
click at [276, 75] on link "Download CV" at bounding box center [271, 57] width 80 height 68
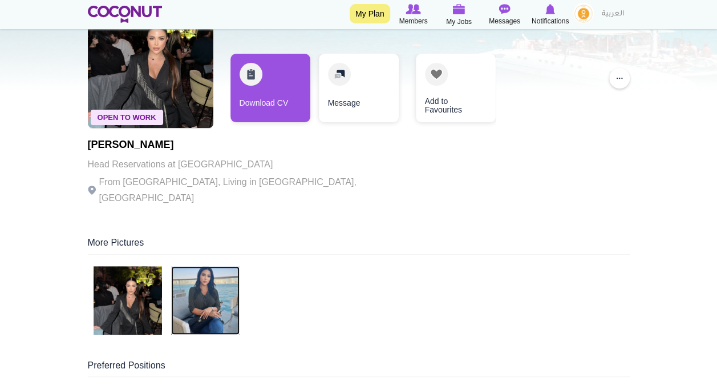
scroll to position [105, 0]
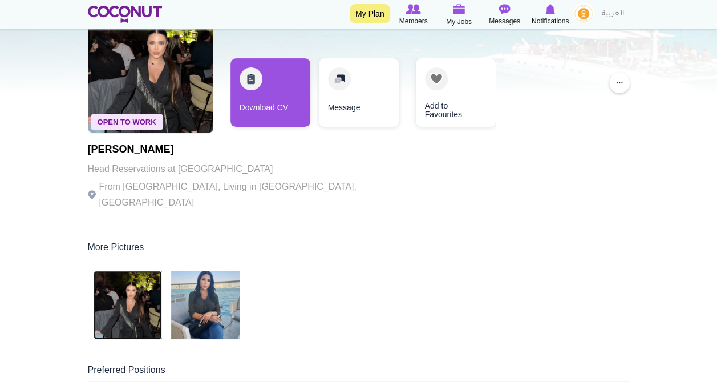
click at [128, 285] on img at bounding box center [128, 304] width 68 height 68
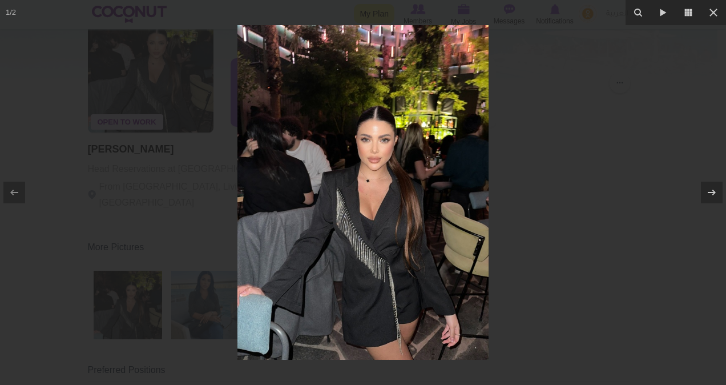
click at [538, 130] on div at bounding box center [363, 192] width 726 height 385
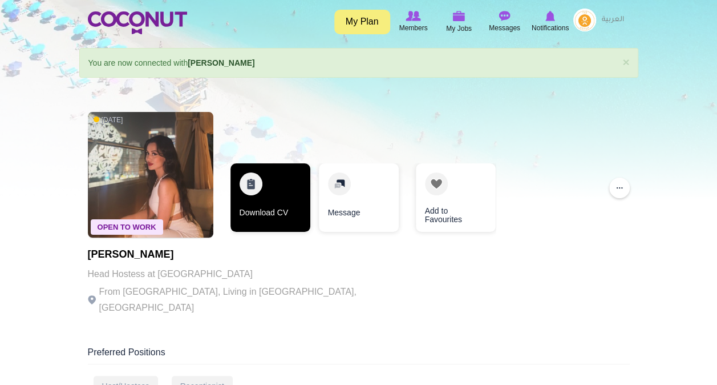
click at [269, 204] on link "Download CV" at bounding box center [271, 197] width 80 height 68
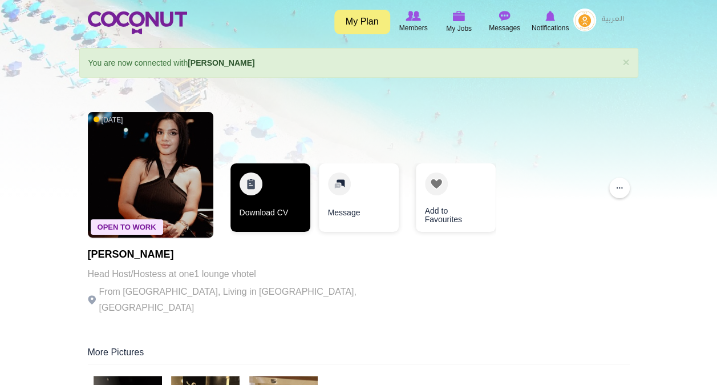
click at [277, 206] on link "Download CV" at bounding box center [271, 197] width 80 height 68
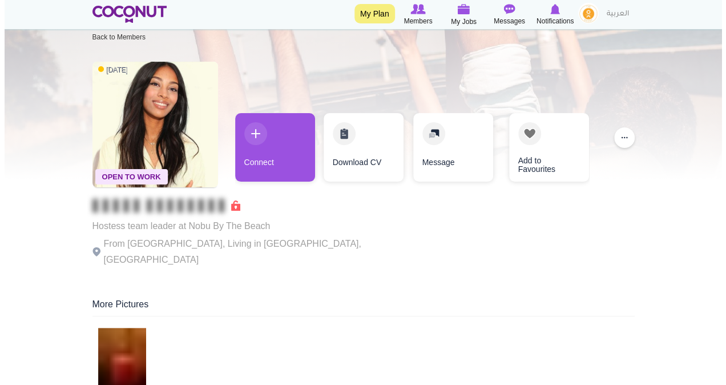
scroll to position [25, 0]
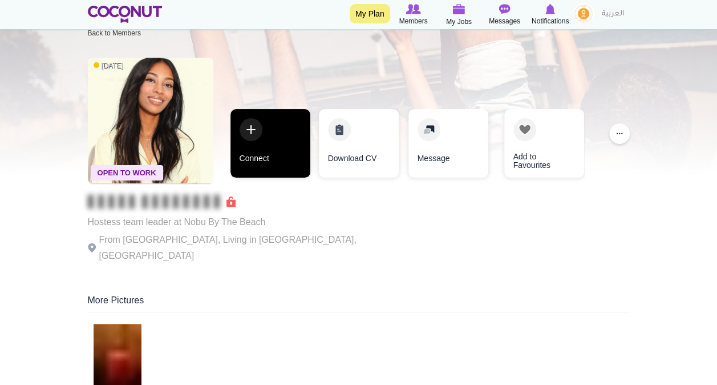
click at [264, 119] on link "Connect" at bounding box center [271, 143] width 80 height 68
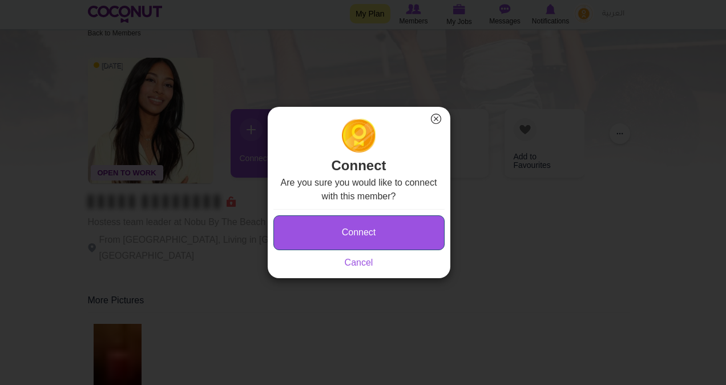
click at [383, 231] on button "Connect" at bounding box center [358, 232] width 171 height 35
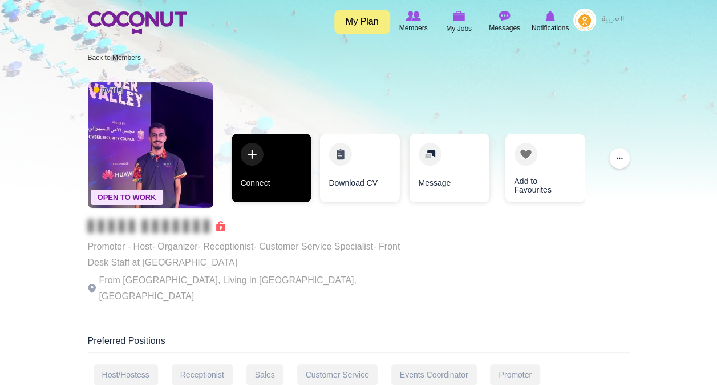
click at [277, 197] on link "Connect" at bounding box center [271, 168] width 80 height 68
click at [261, 161] on link "Connect" at bounding box center [271, 168] width 80 height 68
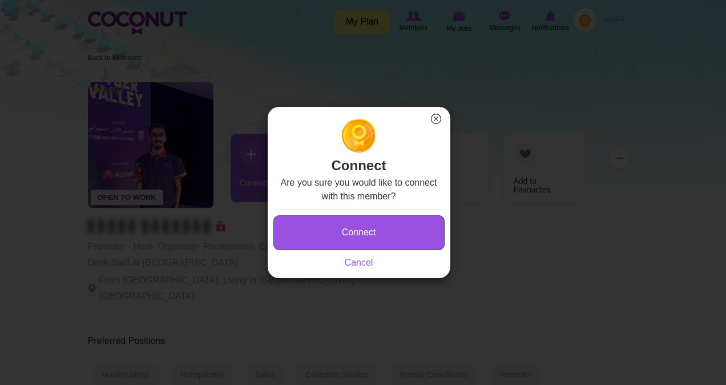
click at [364, 240] on button "Connect" at bounding box center [358, 232] width 171 height 35
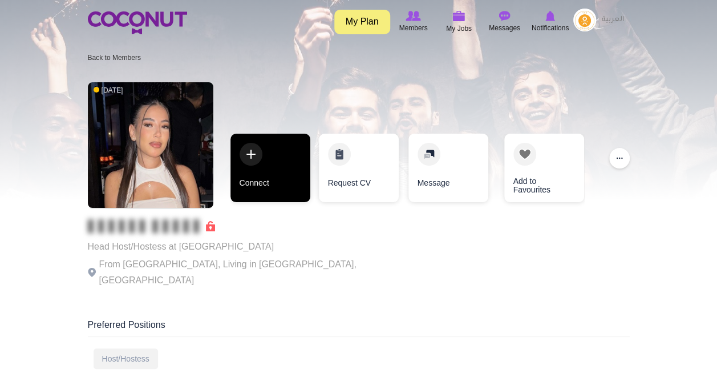
click at [254, 154] on link "Connect" at bounding box center [271, 168] width 80 height 68
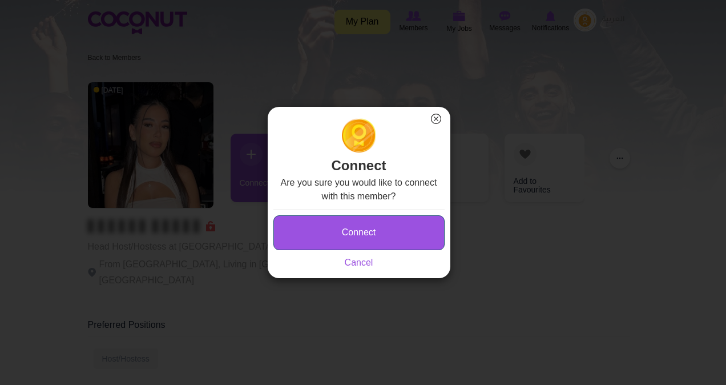
click at [319, 233] on button "Connect" at bounding box center [358, 232] width 171 height 35
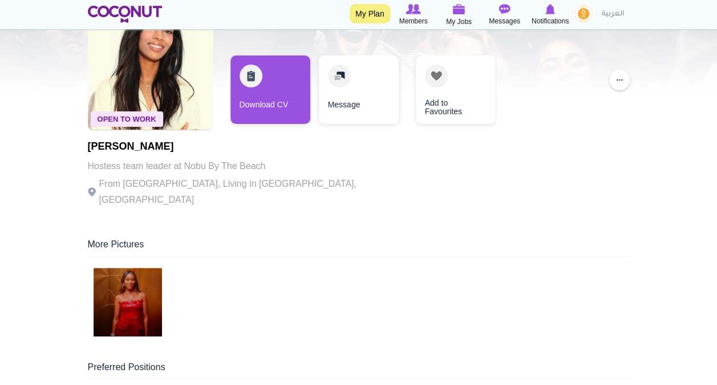
scroll to position [108, 0]
click at [134, 267] on img at bounding box center [128, 301] width 68 height 68
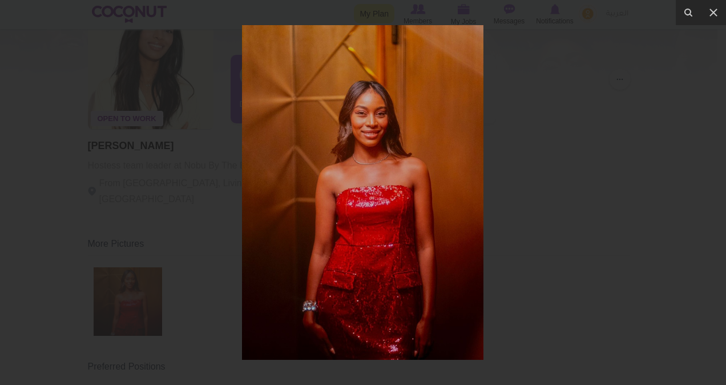
click at [639, 226] on div at bounding box center [363, 192] width 726 height 385
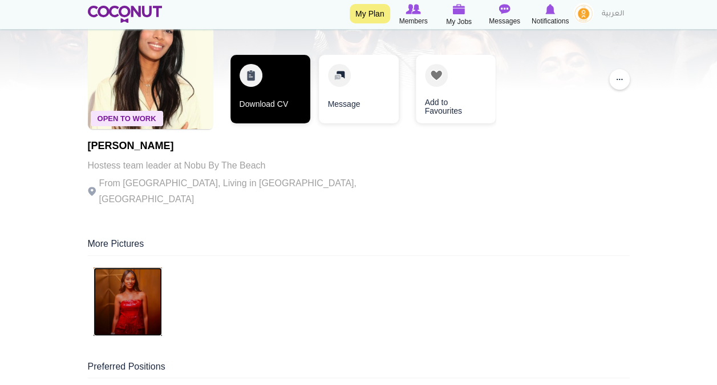
click at [260, 90] on link "Download CV" at bounding box center [271, 89] width 80 height 68
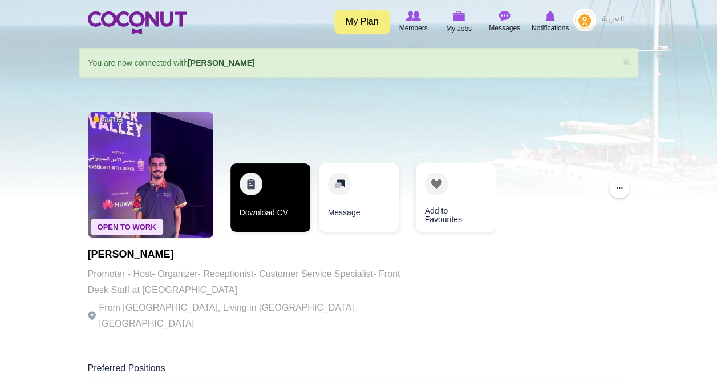
click at [278, 179] on link "Download CV" at bounding box center [271, 197] width 80 height 68
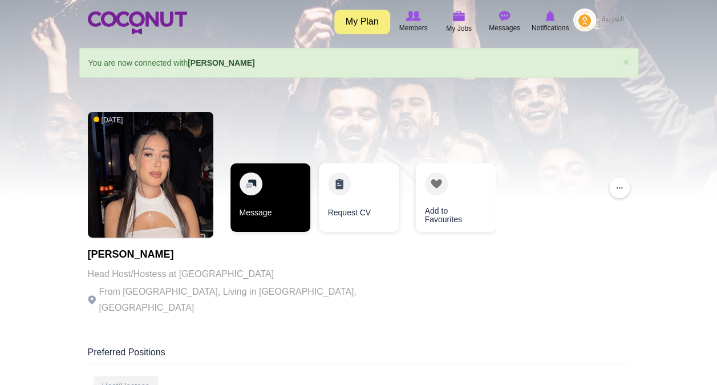
click at [275, 181] on link "Message" at bounding box center [271, 197] width 80 height 68
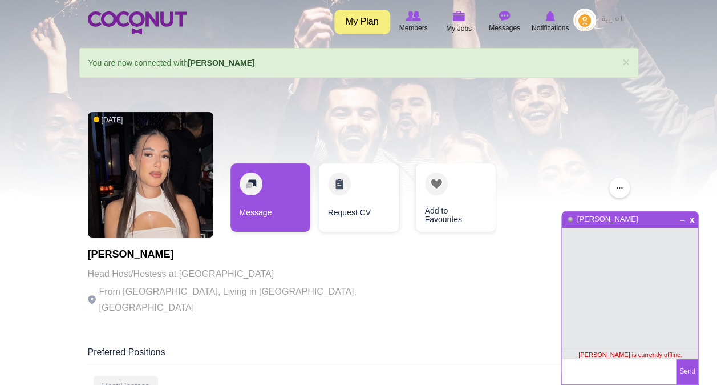
click at [348, 143] on div "3 months ago Meryem Talbi Head Host/Hostess at CLUB BLU DUBAI From Morocco, Liv…" at bounding box center [359, 214] width 542 height 217
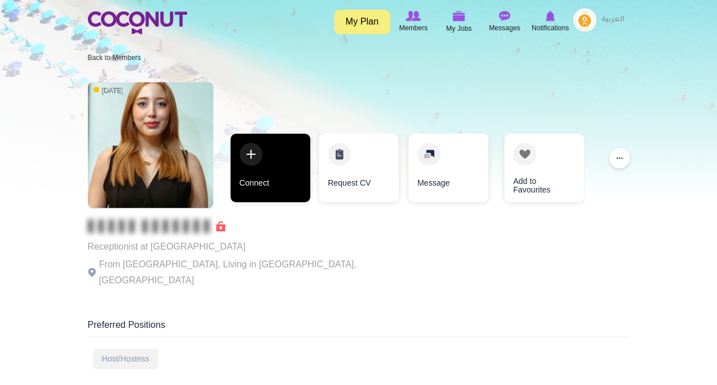
click at [275, 155] on link "Connect" at bounding box center [271, 168] width 80 height 68
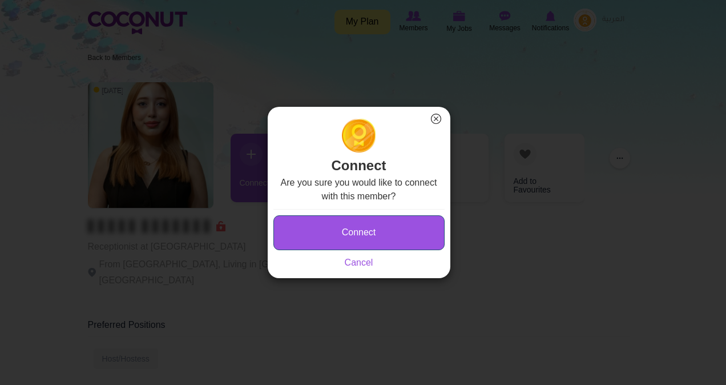
click at [380, 232] on button "Connect" at bounding box center [358, 232] width 171 height 35
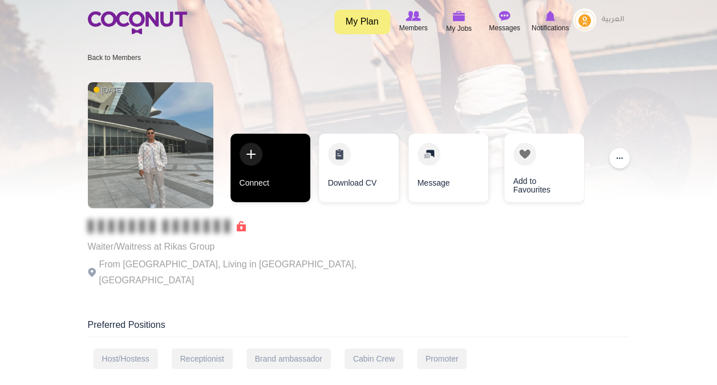
click at [271, 175] on link "Connect" at bounding box center [271, 168] width 80 height 68
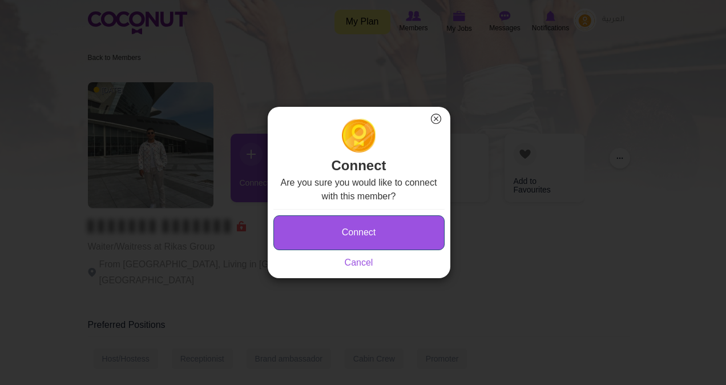
click at [380, 242] on button "Connect" at bounding box center [358, 232] width 171 height 35
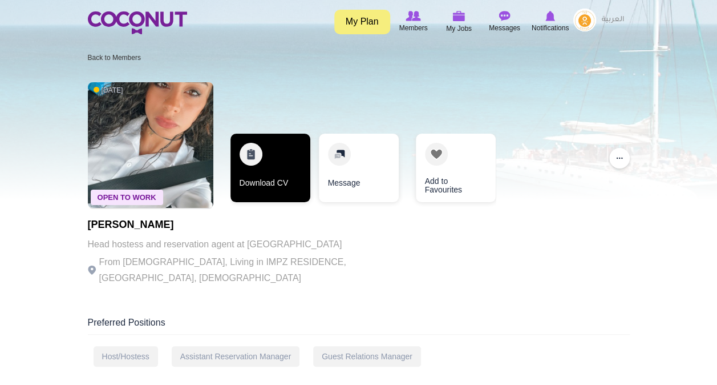
click at [264, 163] on link "Download CV" at bounding box center [271, 168] width 80 height 68
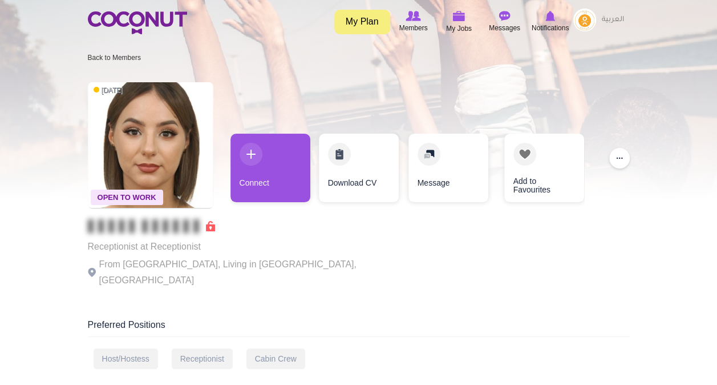
drag, startPoint x: 0, startPoint y: 0, endPoint x: 415, endPoint y: 289, distance: 505.9
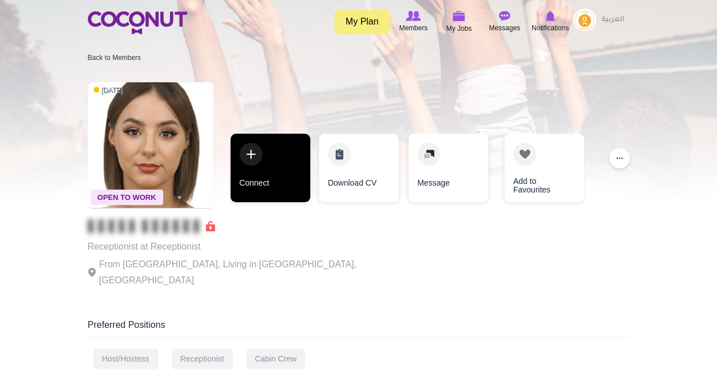
click at [282, 142] on link "Connect" at bounding box center [271, 168] width 80 height 68
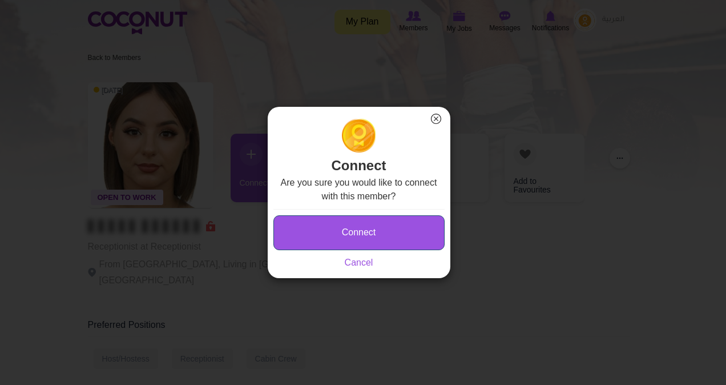
click at [349, 217] on button "Connect" at bounding box center [358, 232] width 171 height 35
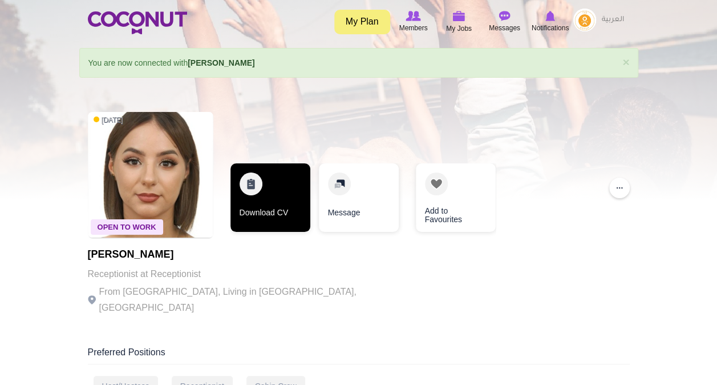
click at [272, 229] on link "Download CV" at bounding box center [271, 197] width 80 height 68
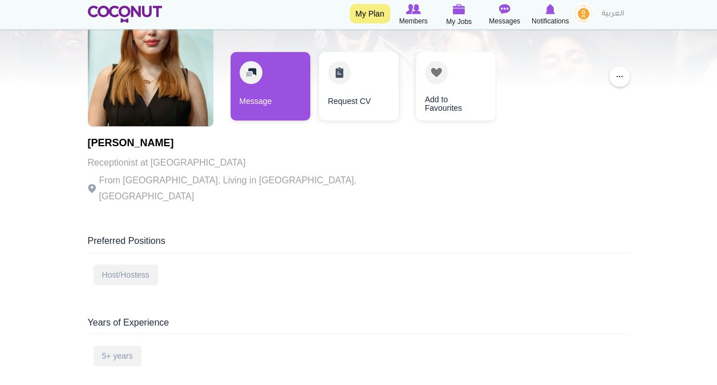
scroll to position [111, 0]
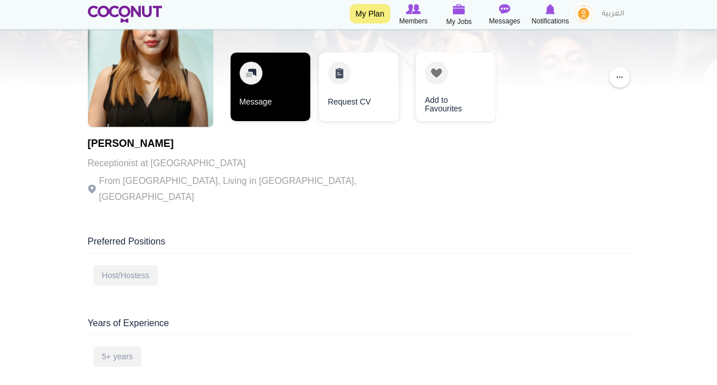
click at [263, 89] on link "Message" at bounding box center [271, 87] width 80 height 68
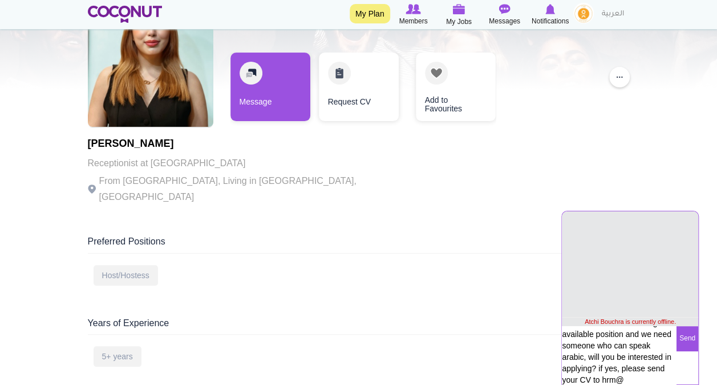
scroll to position [66, 0]
type textarea "Hi Atchi, I hope all is well. We have a reservations Agent available position a…"
click at [692, 336] on button "Send" at bounding box center [687, 338] width 22 height 25
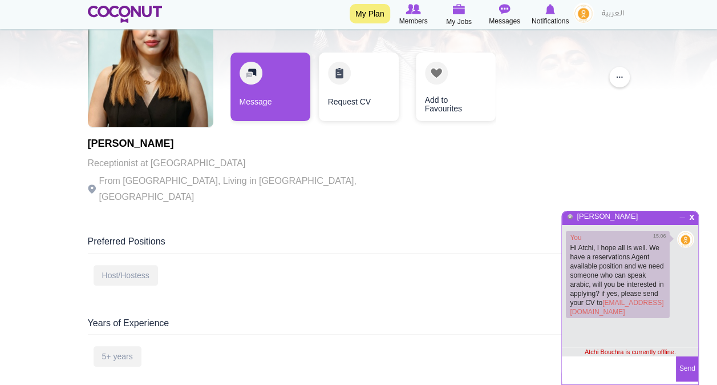
scroll to position [3, 0]
click at [482, 217] on div "[DATE] Atchi Bouchra Receptionist at Az hotel [GEOGRAPHIC_DATA] From [GEOGRAPHI…" at bounding box center [358, 359] width 559 height 729
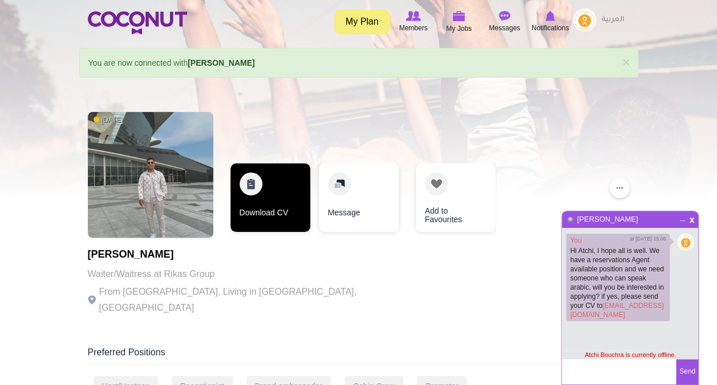
click at [285, 192] on link "Download CV" at bounding box center [271, 197] width 80 height 68
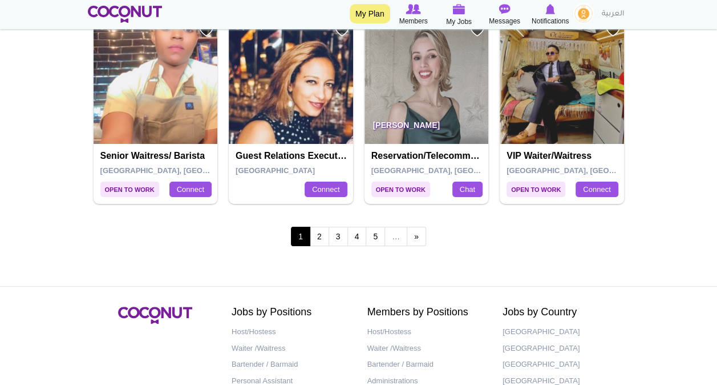
scroll to position [2106, 0]
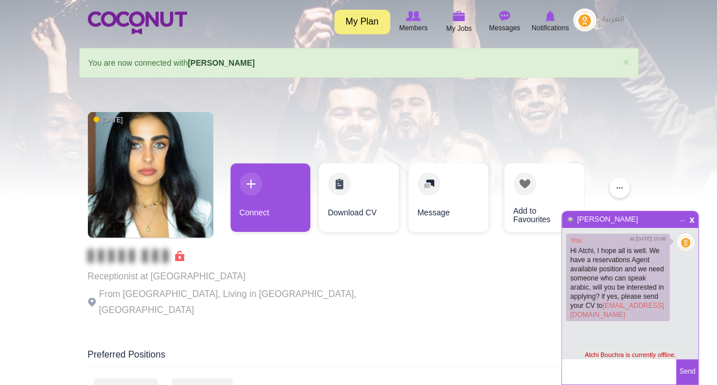
click at [678, 220] on div "x _ Atchi Bouchra" at bounding box center [630, 219] width 136 height 17
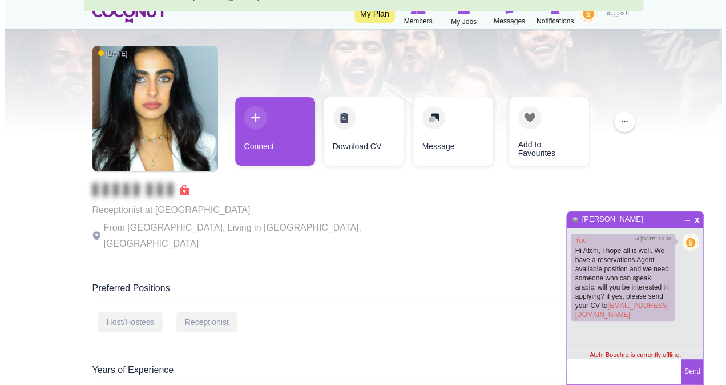
scroll to position [67, 0]
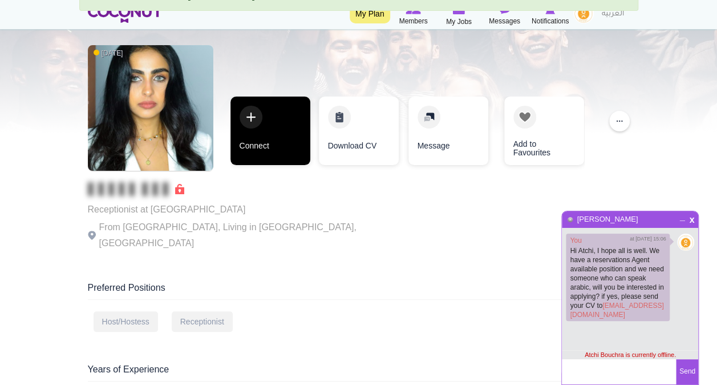
click at [272, 128] on link "Connect" at bounding box center [271, 130] width 80 height 68
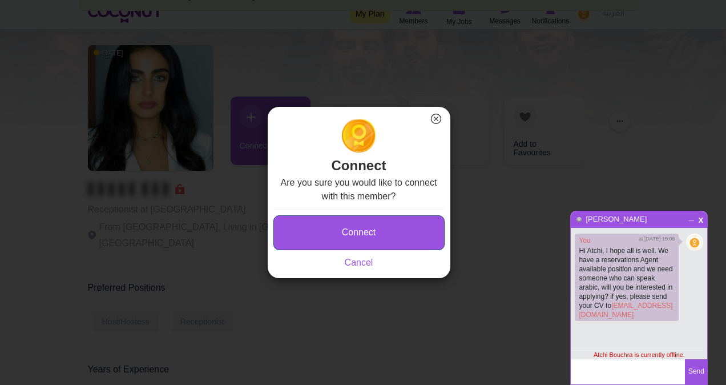
click at [365, 224] on button "Connect" at bounding box center [358, 232] width 171 height 35
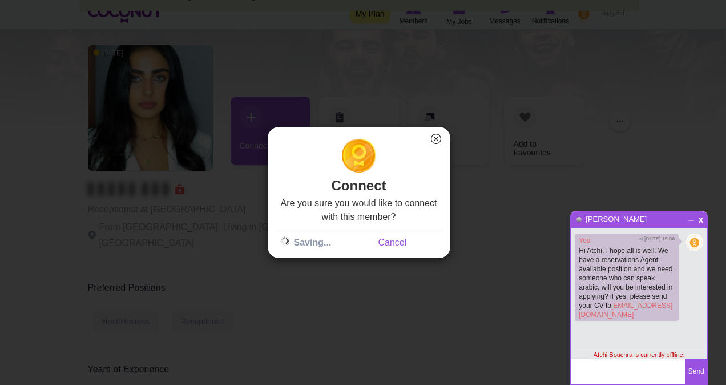
click at [687, 223] on div "x _ Atchi Bouchra" at bounding box center [639, 219] width 136 height 17
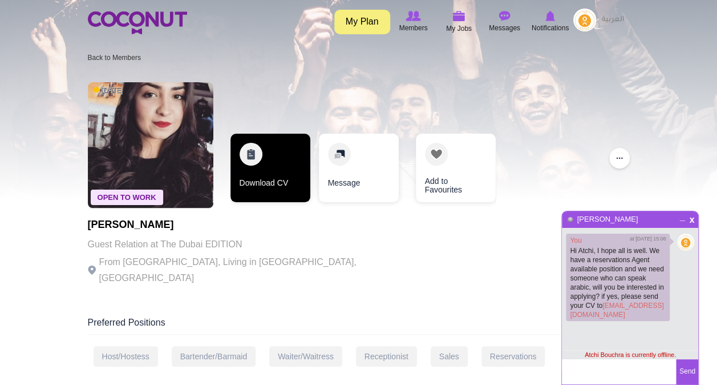
click at [277, 156] on link "Download CV" at bounding box center [271, 168] width 80 height 68
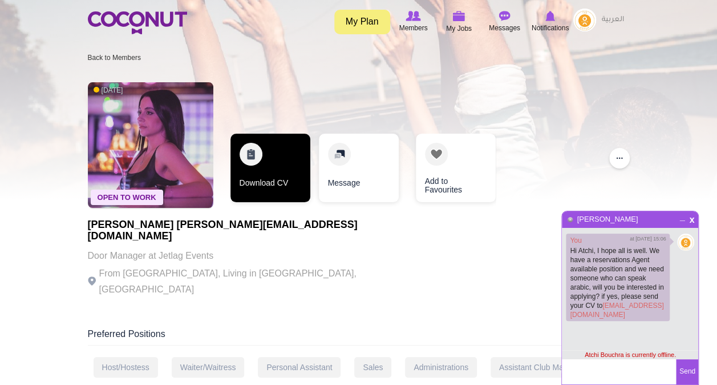
click at [283, 148] on link "Download CV" at bounding box center [271, 168] width 80 height 68
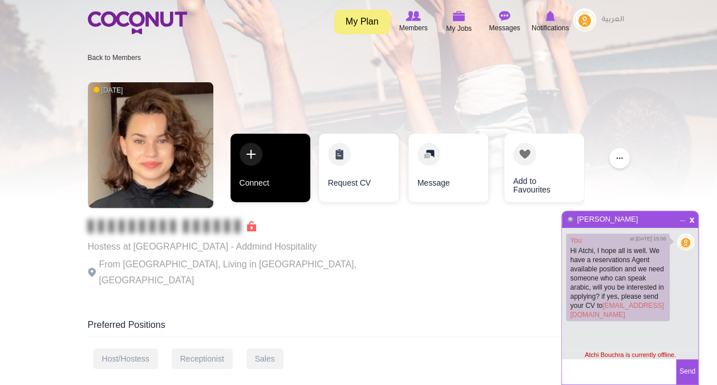
click at [337, 105] on div "[DATE] Hostess at [GEOGRAPHIC_DATA] - Addmind Hospitality From [GEOGRAPHIC_DATA…" at bounding box center [359, 185] width 542 height 219
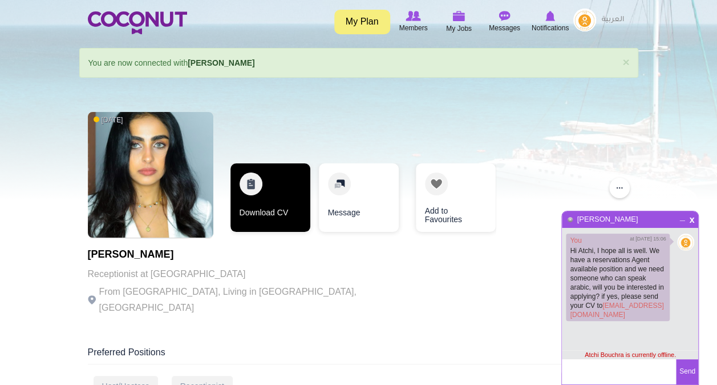
click at [274, 193] on link "Download CV" at bounding box center [271, 197] width 80 height 68
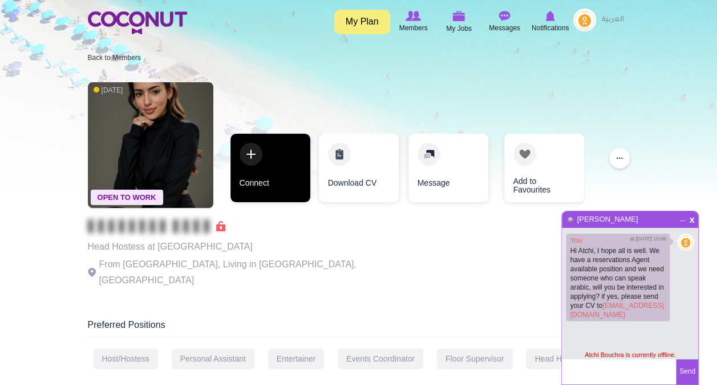
click at [269, 155] on link "Connect" at bounding box center [271, 168] width 80 height 68
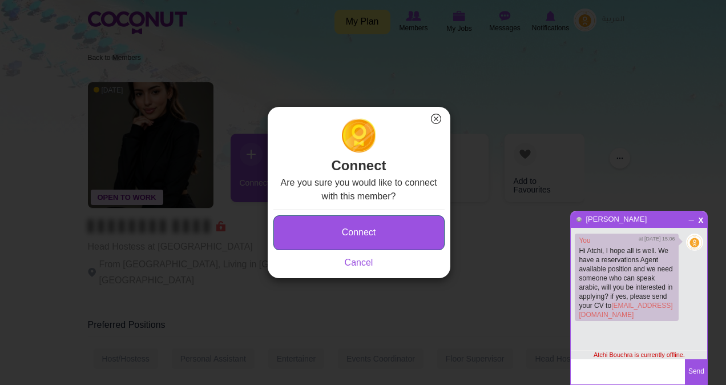
click at [337, 228] on button "Connect" at bounding box center [358, 232] width 171 height 35
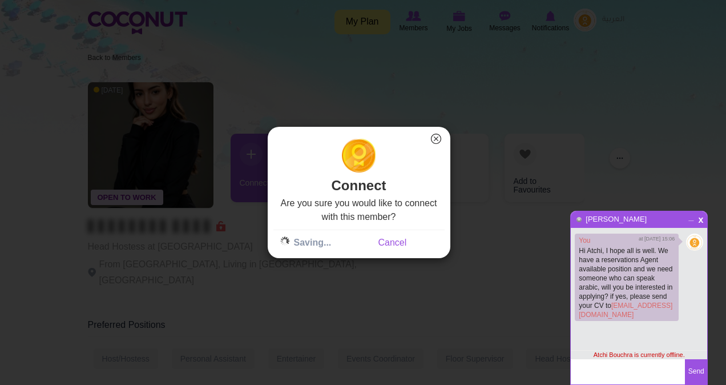
click at [689, 216] on span "_" at bounding box center [691, 216] width 10 height 7
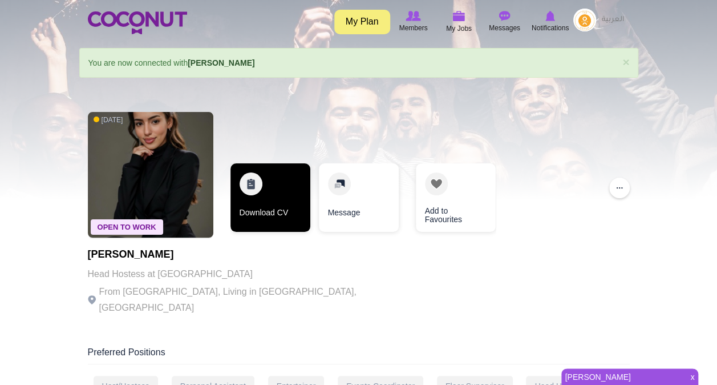
click at [266, 199] on link "Download CV" at bounding box center [271, 197] width 80 height 68
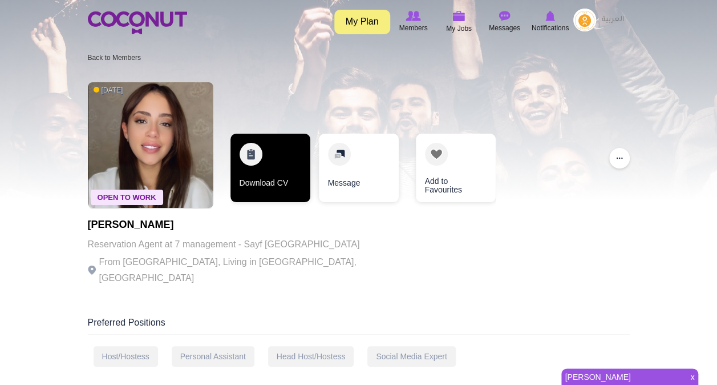
click at [269, 154] on link "Download CV" at bounding box center [271, 168] width 80 height 68
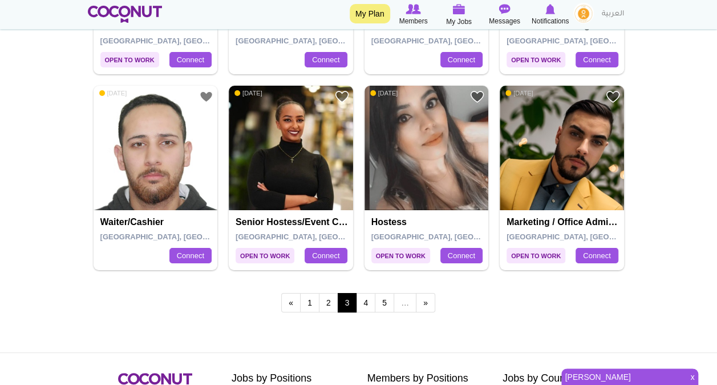
scroll to position [2077, 0]
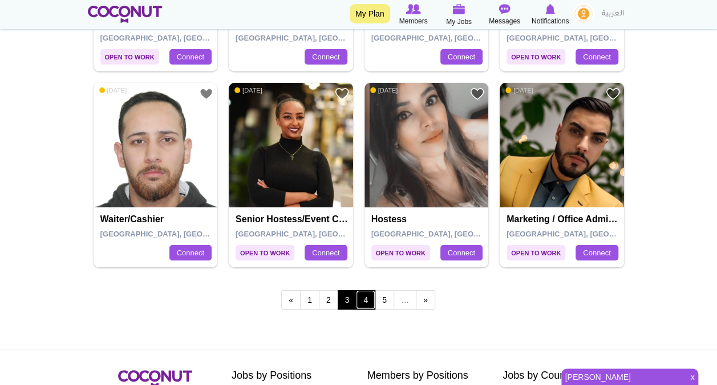
click at [362, 299] on link "4" at bounding box center [365, 299] width 19 height 19
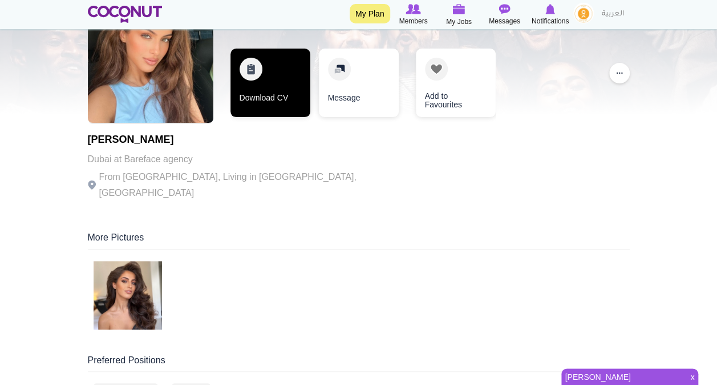
scroll to position [86, 0]
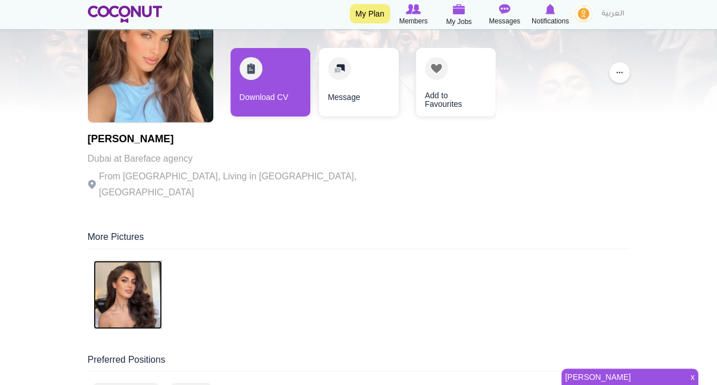
click at [146, 278] on img at bounding box center [128, 294] width 68 height 68
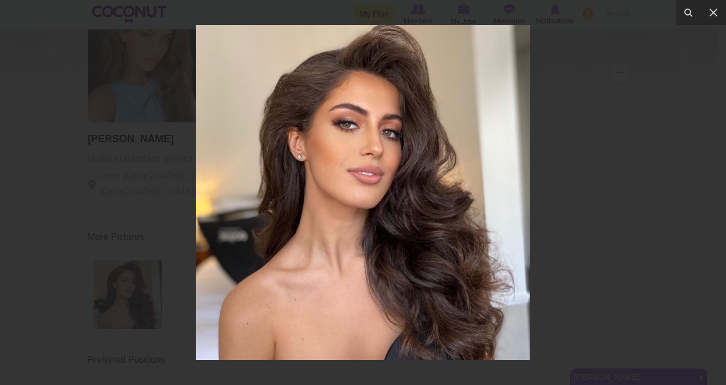
click at [596, 179] on div at bounding box center [363, 192] width 726 height 385
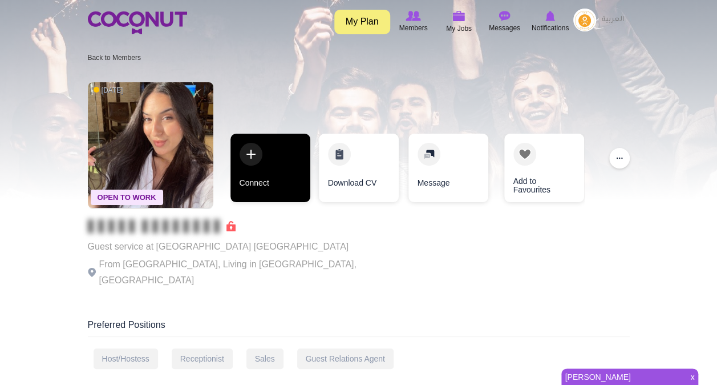
click at [248, 170] on link "Connect" at bounding box center [271, 168] width 80 height 68
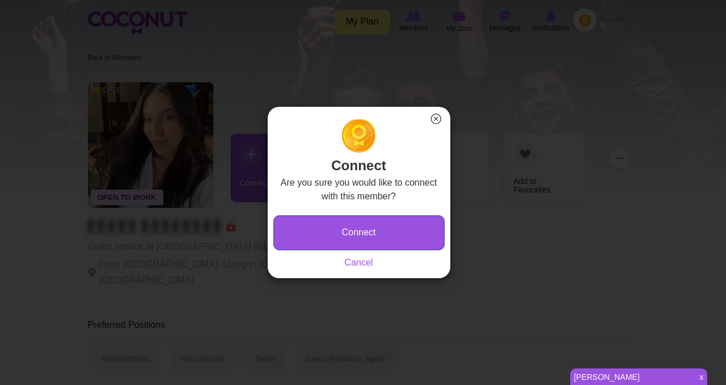
click at [350, 236] on button "Connect" at bounding box center [358, 232] width 171 height 35
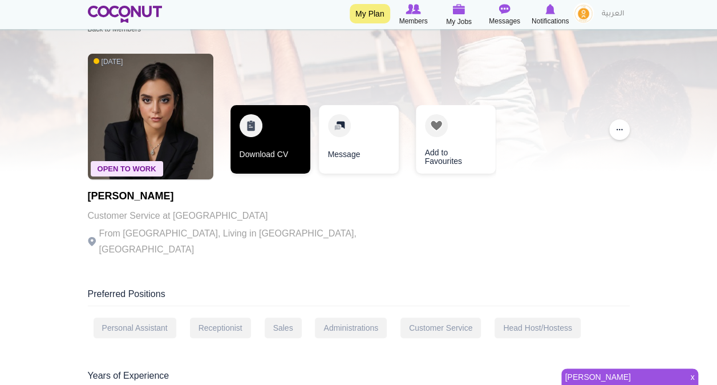
scroll to position [8, 0]
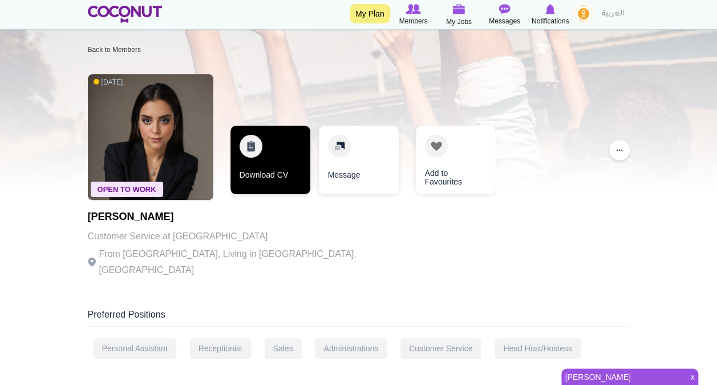
click at [253, 156] on link "Download CV" at bounding box center [271, 160] width 80 height 68
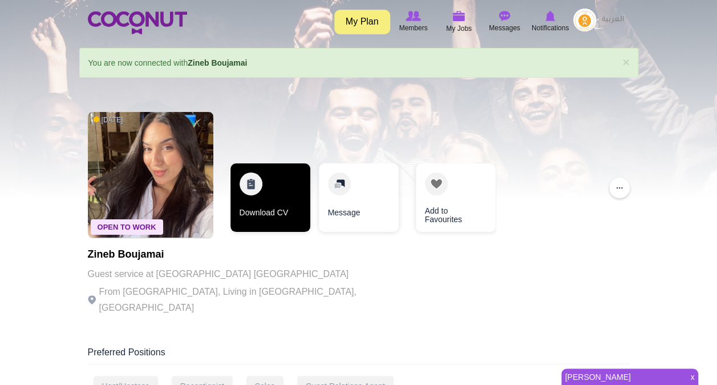
click at [276, 208] on link "Download CV" at bounding box center [271, 197] width 80 height 68
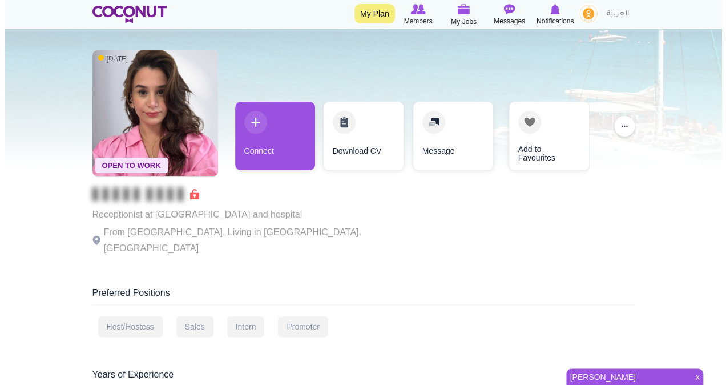
scroll to position [33, 0]
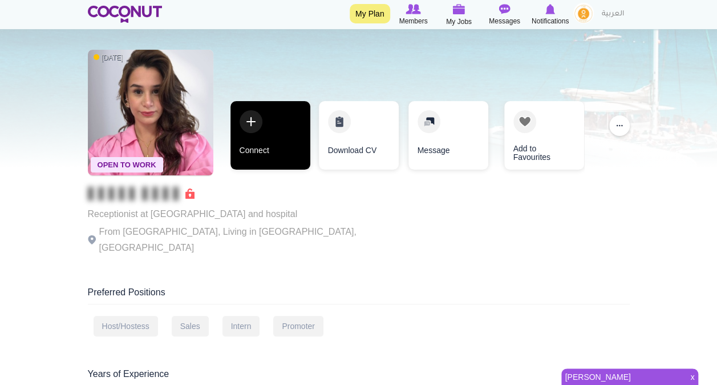
click at [264, 142] on link "Connect" at bounding box center [271, 135] width 80 height 68
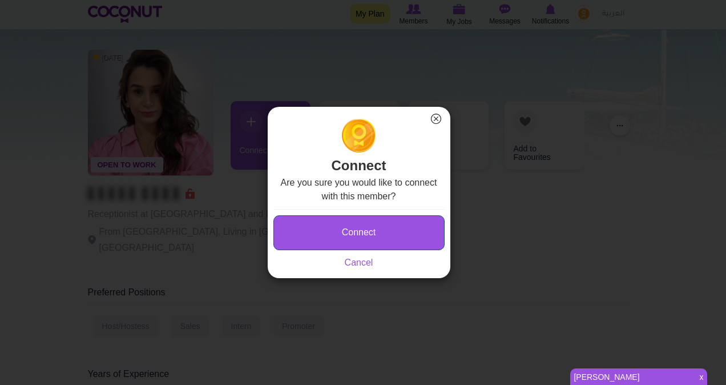
click at [357, 242] on button "Connect" at bounding box center [358, 232] width 171 height 35
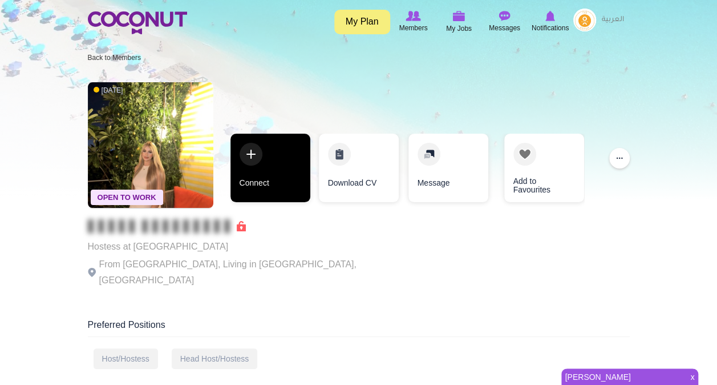
click at [272, 168] on link "Connect" at bounding box center [271, 168] width 80 height 68
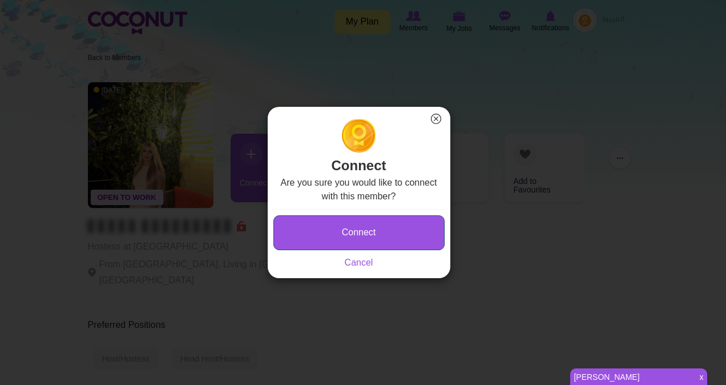
click at [350, 243] on button "Connect" at bounding box center [358, 232] width 171 height 35
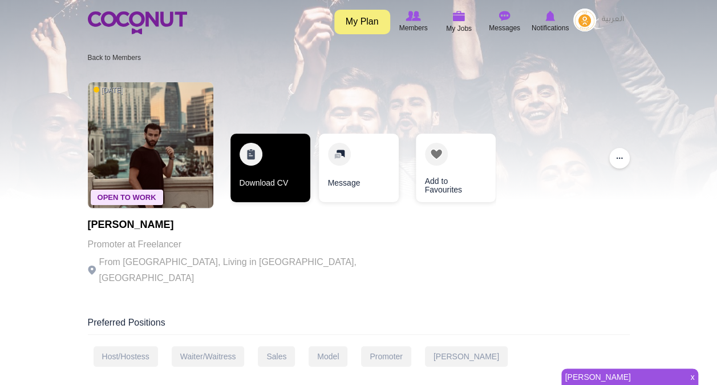
click at [278, 144] on link "Download CV" at bounding box center [271, 168] width 80 height 68
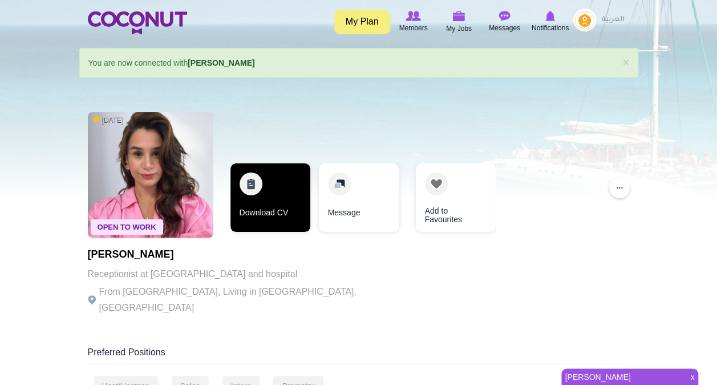
click at [266, 202] on link "Download CV" at bounding box center [271, 197] width 80 height 68
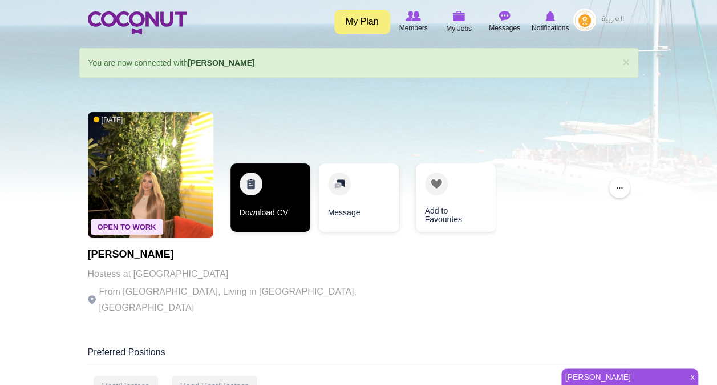
click at [281, 173] on link "Download CV" at bounding box center [271, 197] width 80 height 68
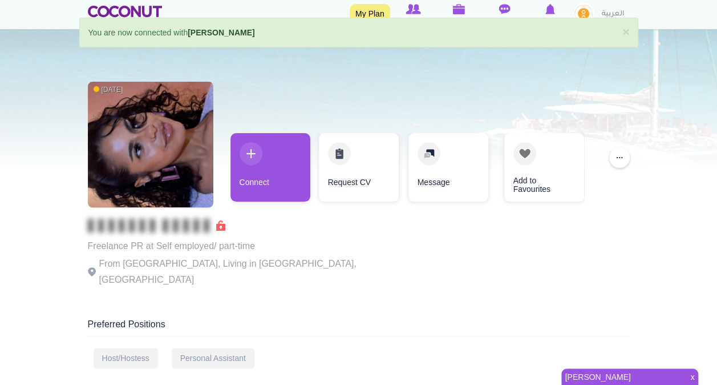
scroll to position [31, 0]
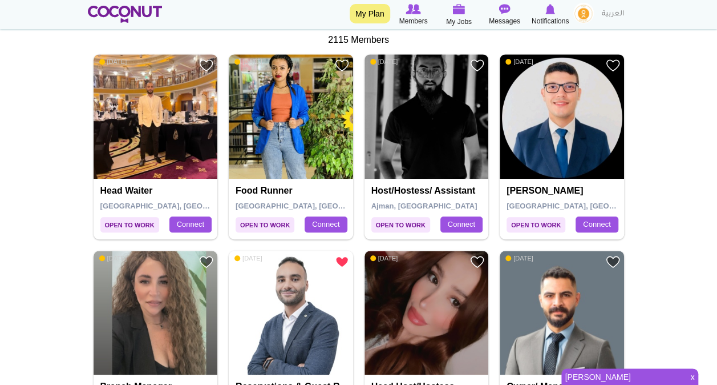
scroll to position [321, 0]
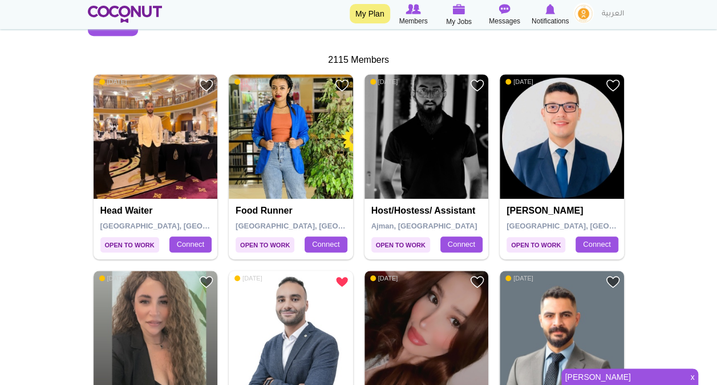
click at [354, 162] on div "Add to Favourites Open to Work [DATE] Food runner [GEOGRAPHIC_DATA], [GEOGRAPHI…" at bounding box center [291, 166] width 136 height 184
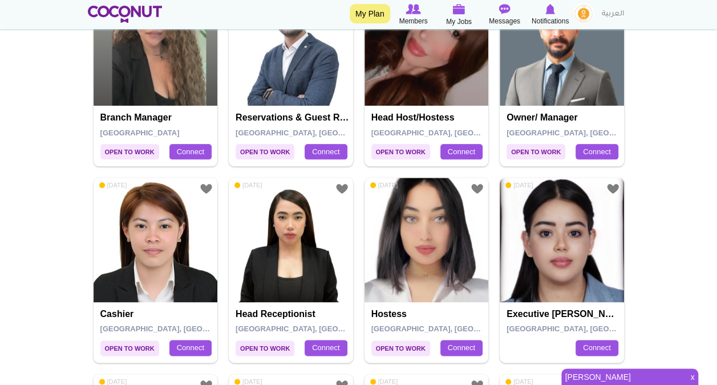
scroll to position [611, 0]
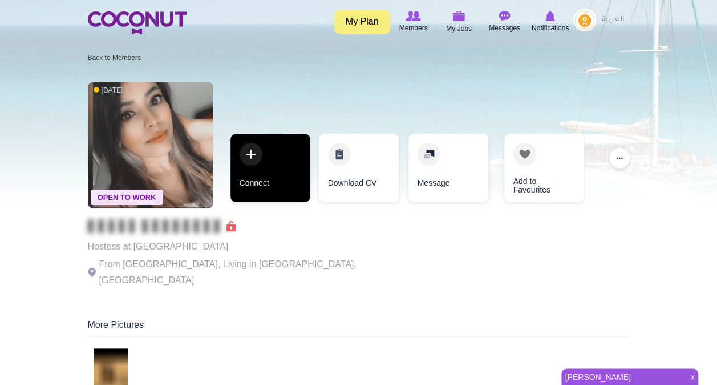
click at [264, 179] on link "Connect" at bounding box center [271, 168] width 80 height 68
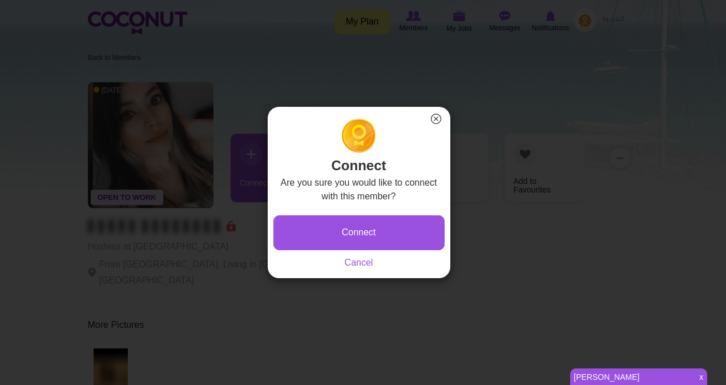
click at [331, 253] on div "Connect Saving... Cancel" at bounding box center [358, 239] width 171 height 60
click at [352, 228] on button "Connect" at bounding box center [358, 232] width 171 height 35
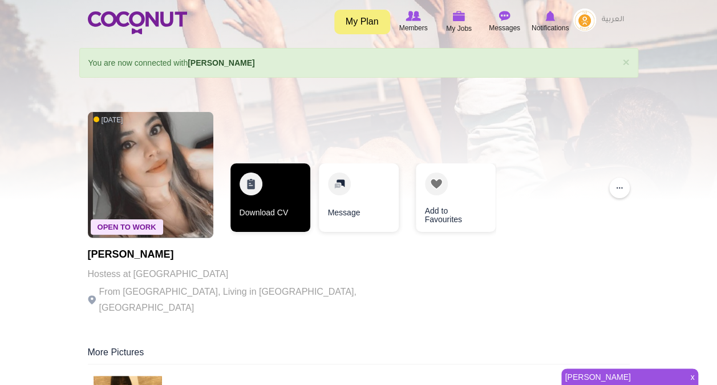
click at [255, 195] on link "Download CV" at bounding box center [271, 197] width 80 height 68
